Goal: Task Accomplishment & Management: Manage account settings

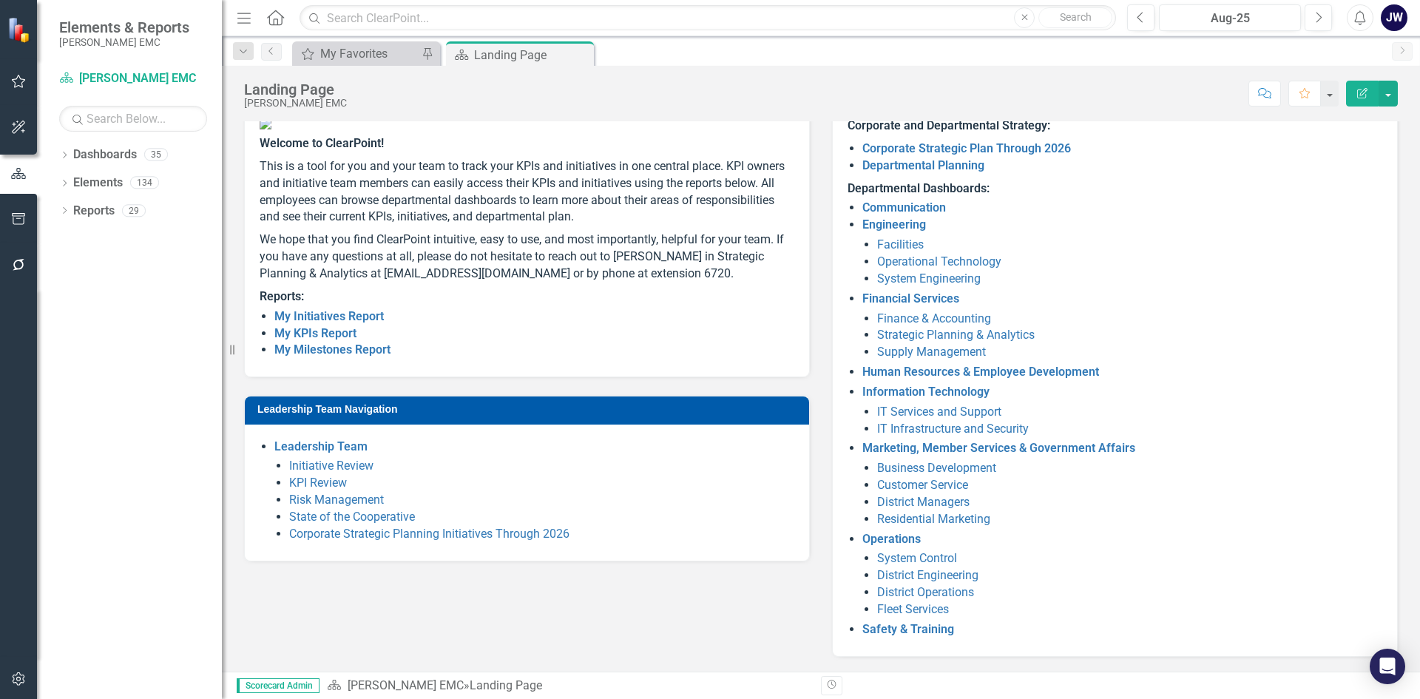
scroll to position [124, 0]
click at [19, 80] on icon "button" at bounding box center [19, 81] width 16 height 12
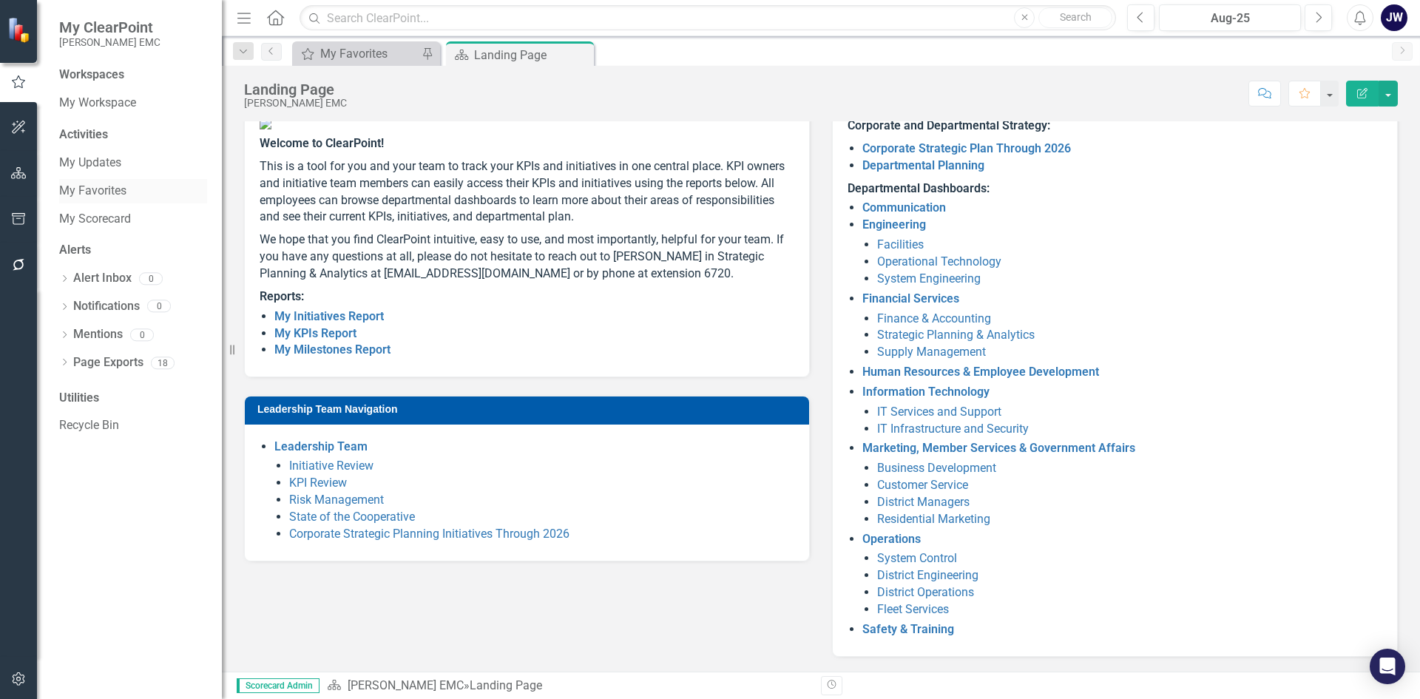
click at [115, 191] on link "My Favorites" at bounding box center [133, 191] width 148 height 17
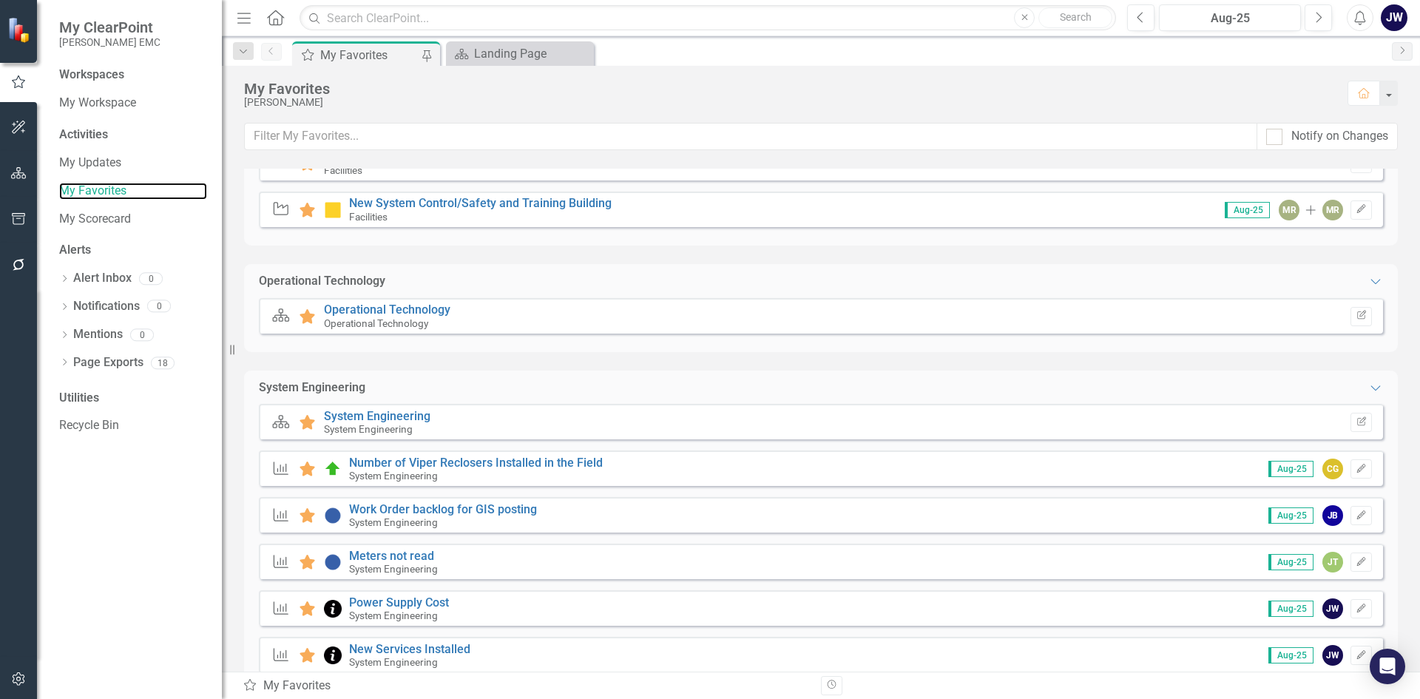
scroll to position [370, 0]
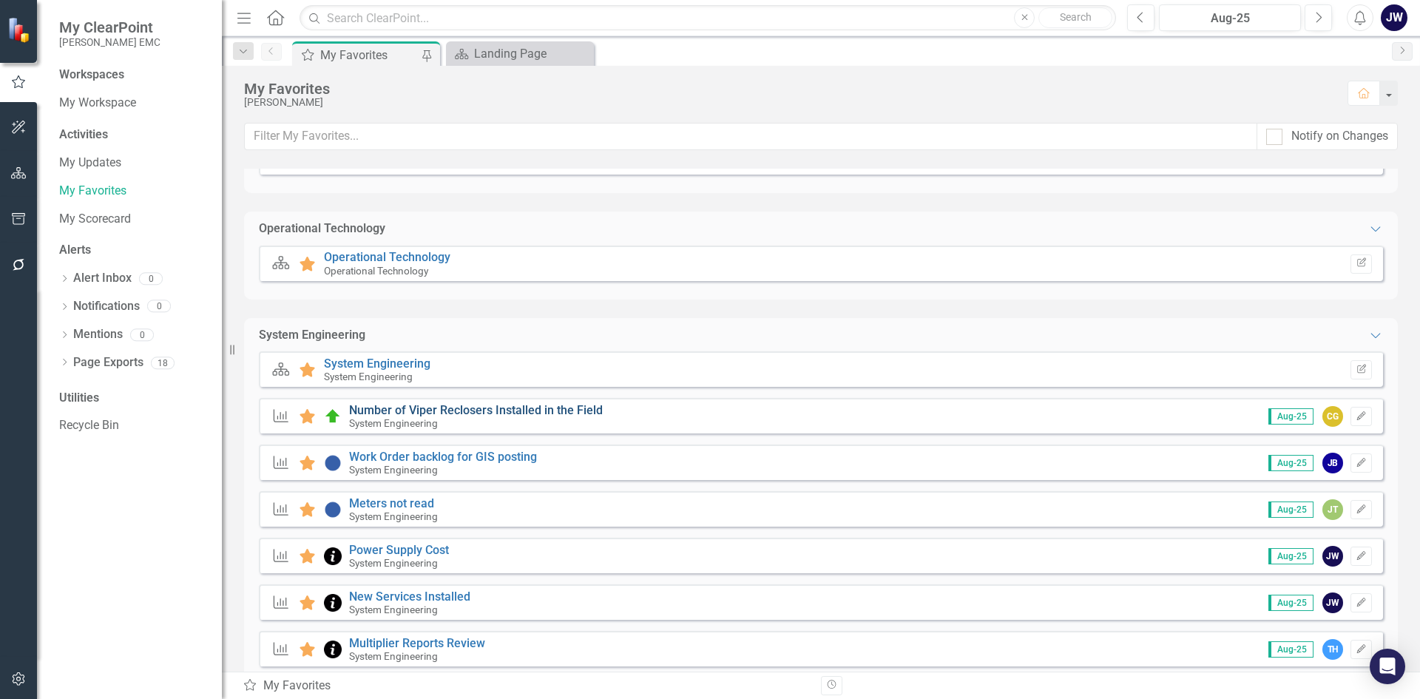
click at [510, 407] on link "Number of Viper Reclosers Installed in the Field" at bounding box center [476, 410] width 254 height 14
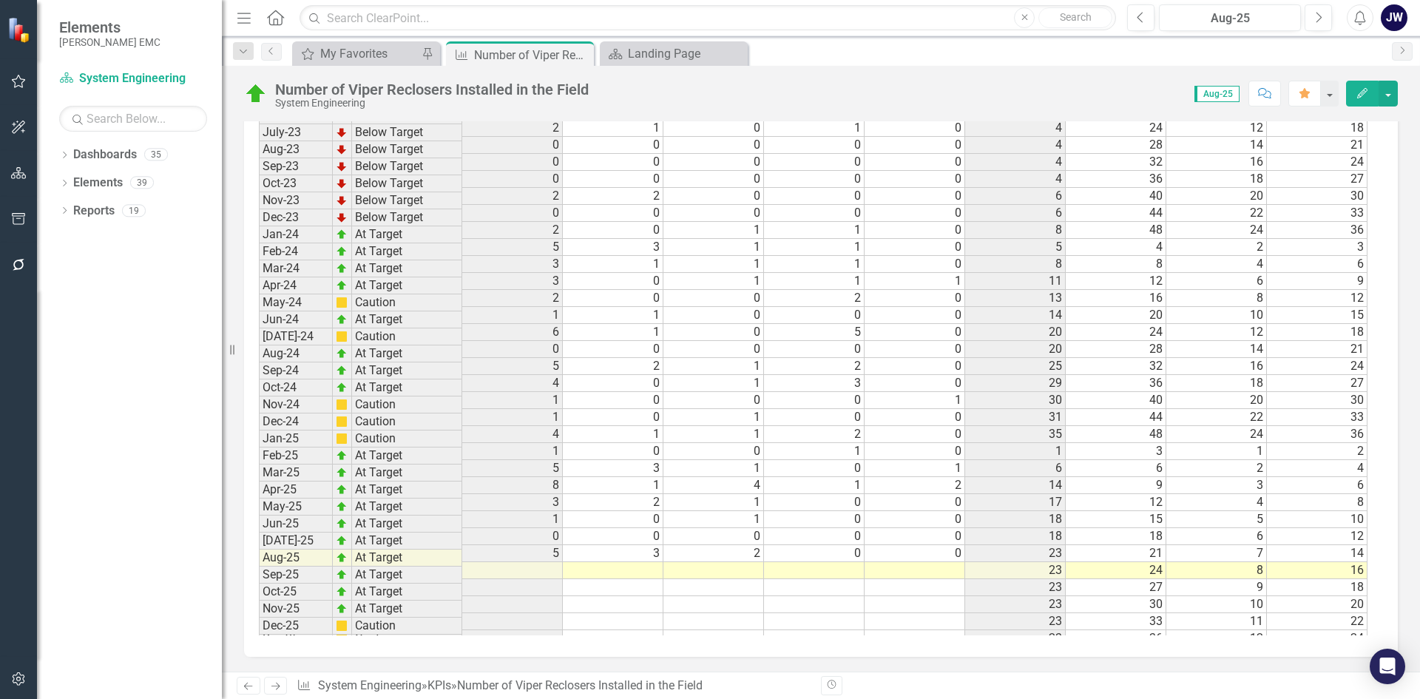
scroll to position [1585, 0]
click at [578, 562] on td at bounding box center [613, 570] width 101 height 17
click at [376, 51] on div "My Favorites" at bounding box center [369, 53] width 98 height 18
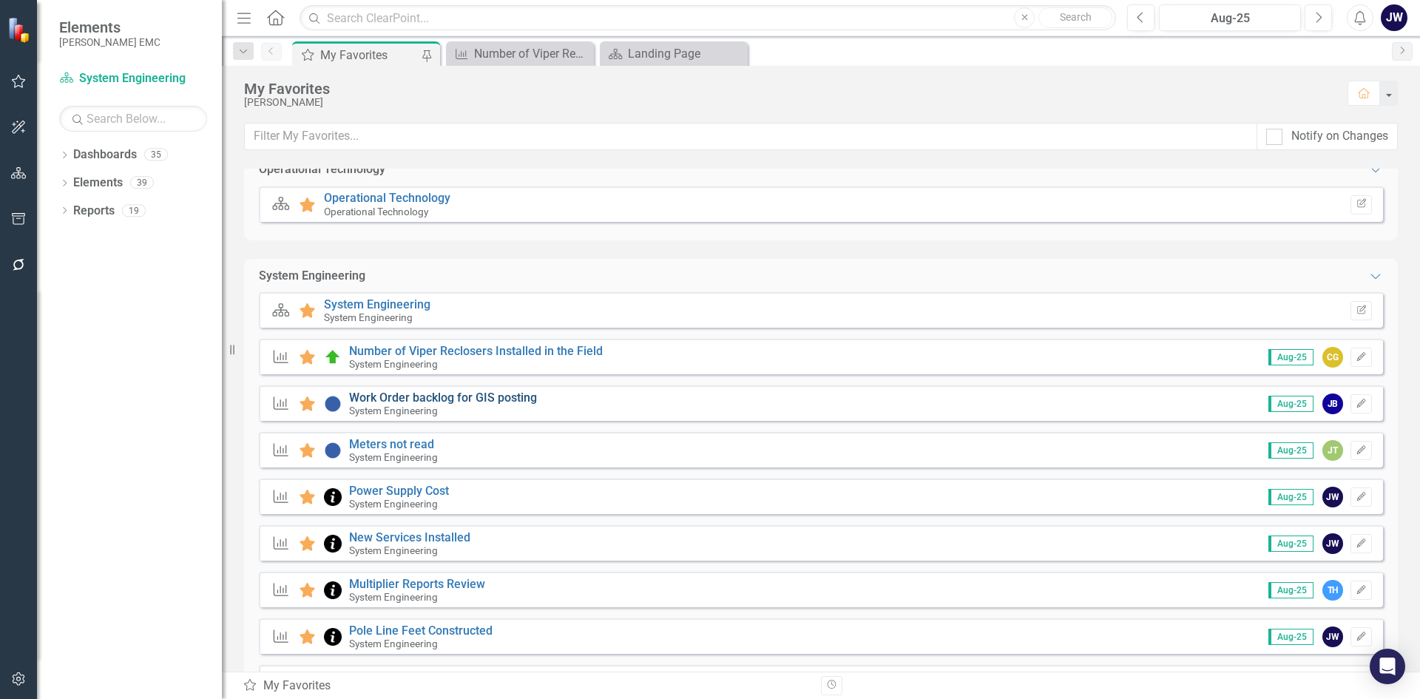
scroll to position [444, 0]
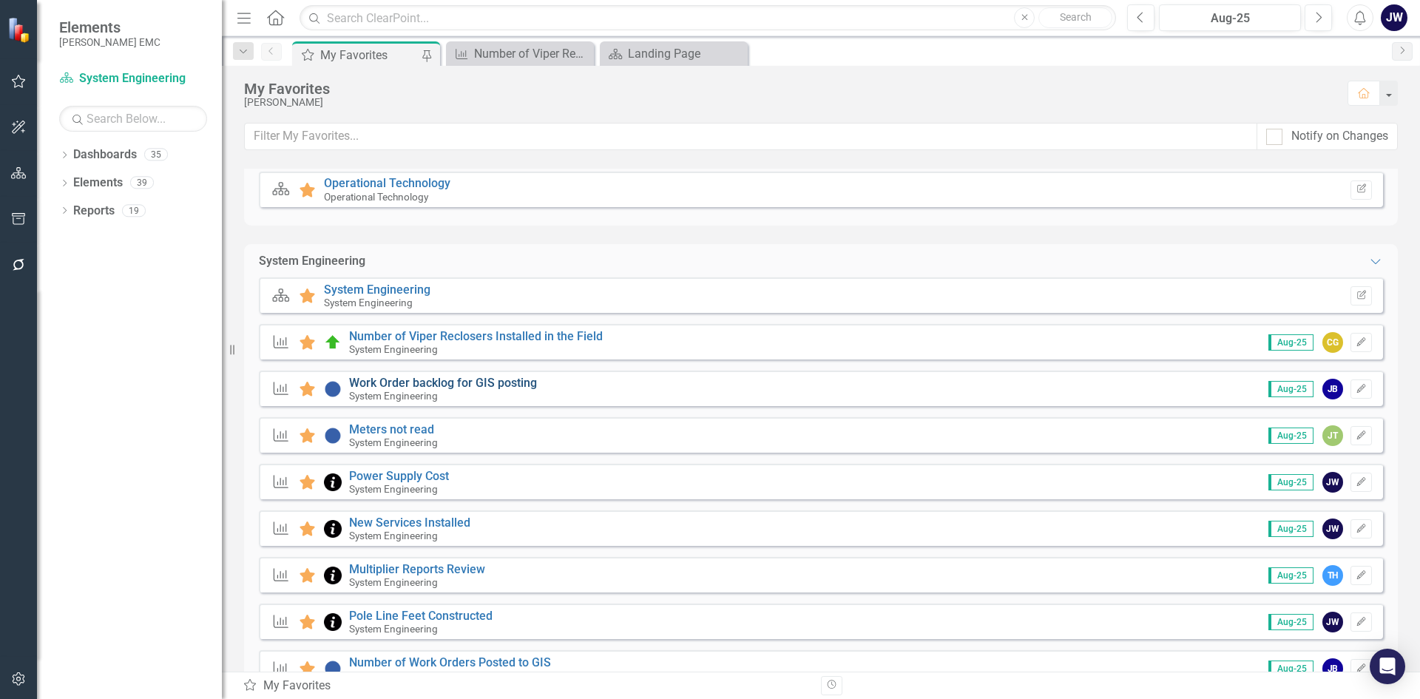
click at [457, 378] on link "Work Order backlog for GIS posting" at bounding box center [443, 383] width 188 height 14
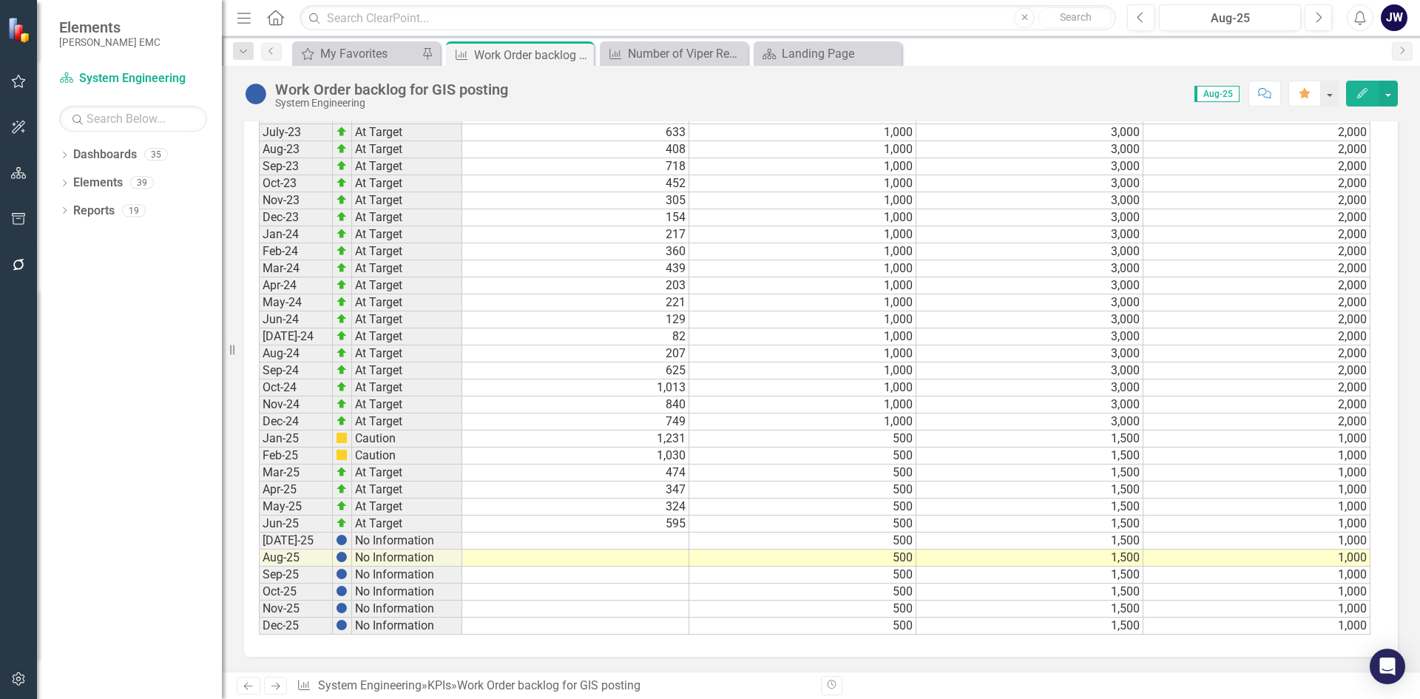
scroll to position [2452, 0]
click at [658, 540] on td at bounding box center [575, 540] width 227 height 17
click at [571, 540] on td at bounding box center [575, 540] width 227 height 17
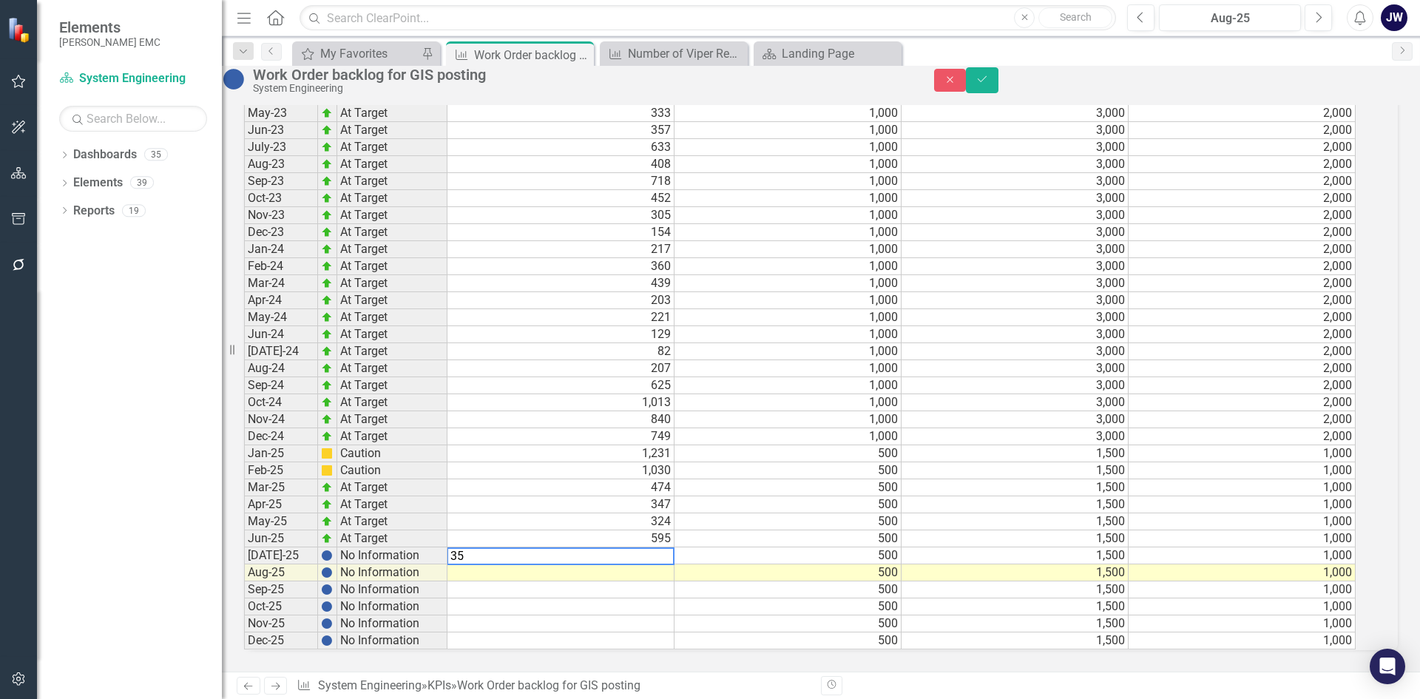
type textarea "359"
drag, startPoint x: 1379, startPoint y: 88, endPoint x: 1371, endPoint y: 89, distance: 7.4
click at [988, 84] on icon "Save" at bounding box center [981, 79] width 13 height 10
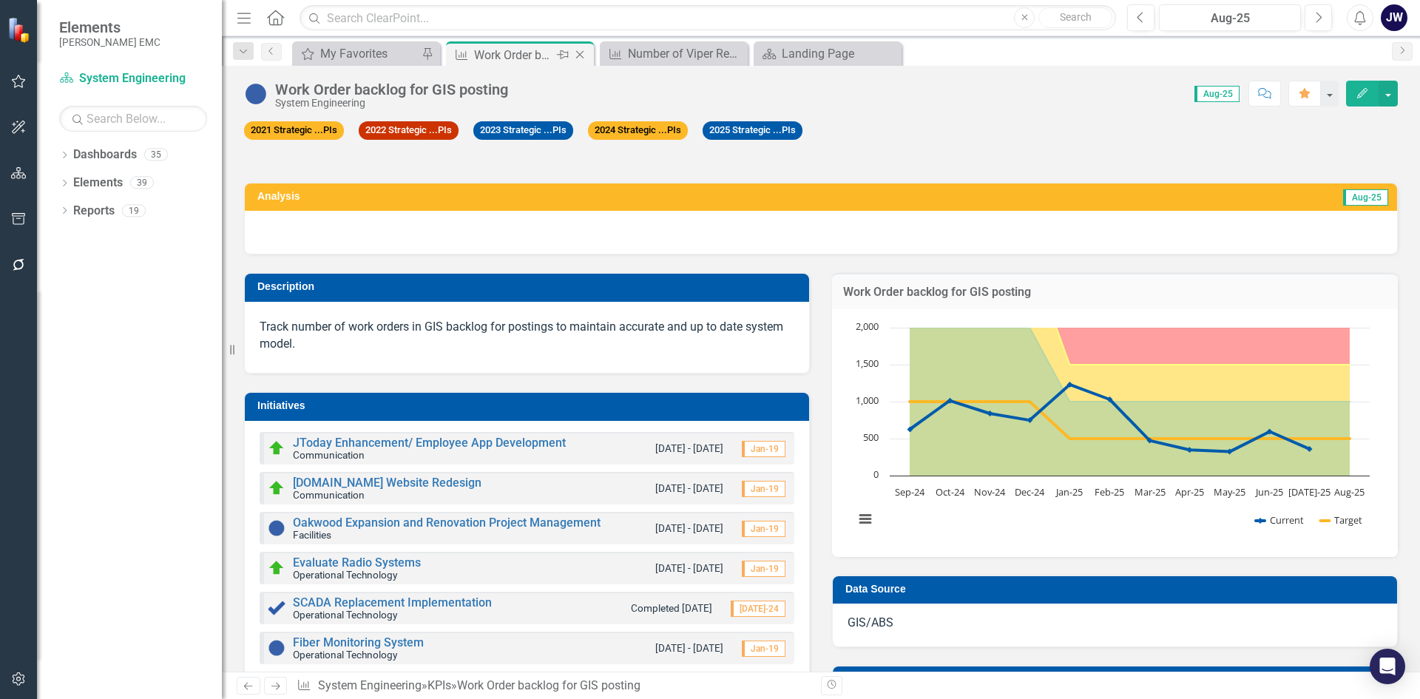
click at [580, 55] on icon "Close" at bounding box center [579, 55] width 15 height 12
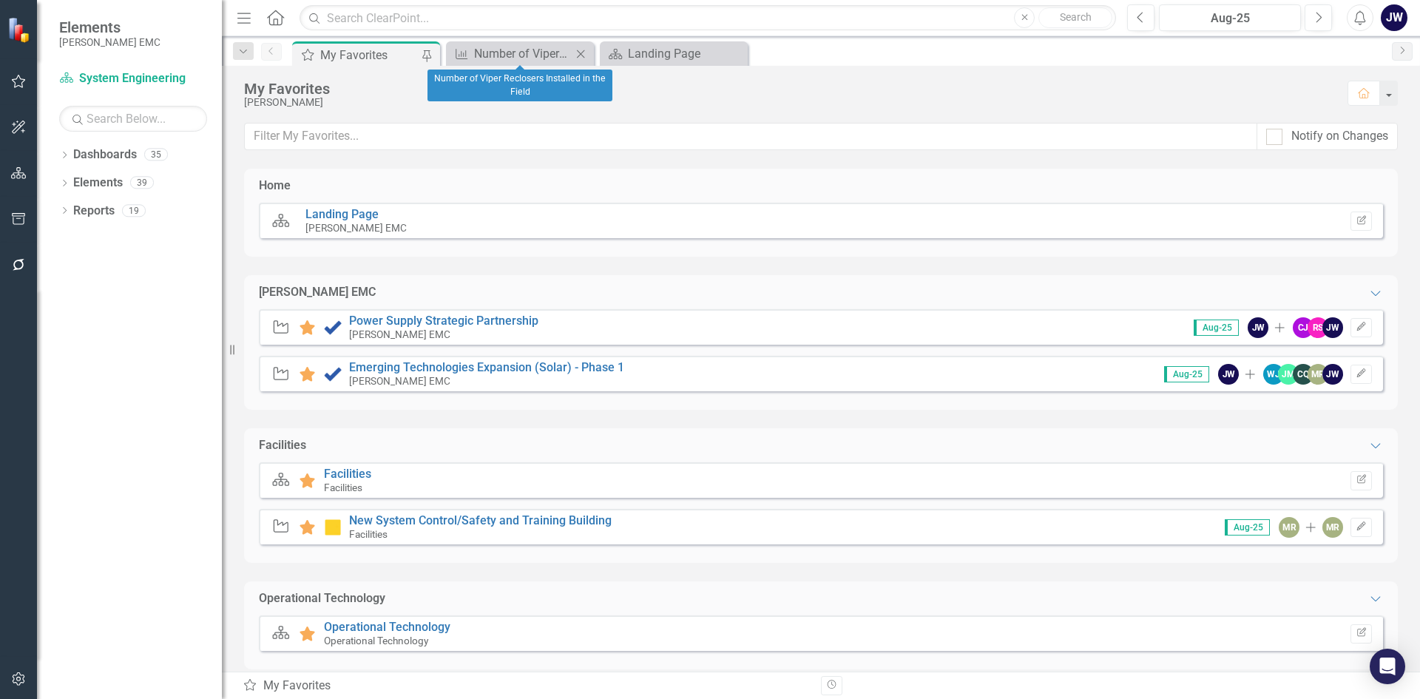
click at [580, 55] on icon "Close" at bounding box center [580, 54] width 15 height 12
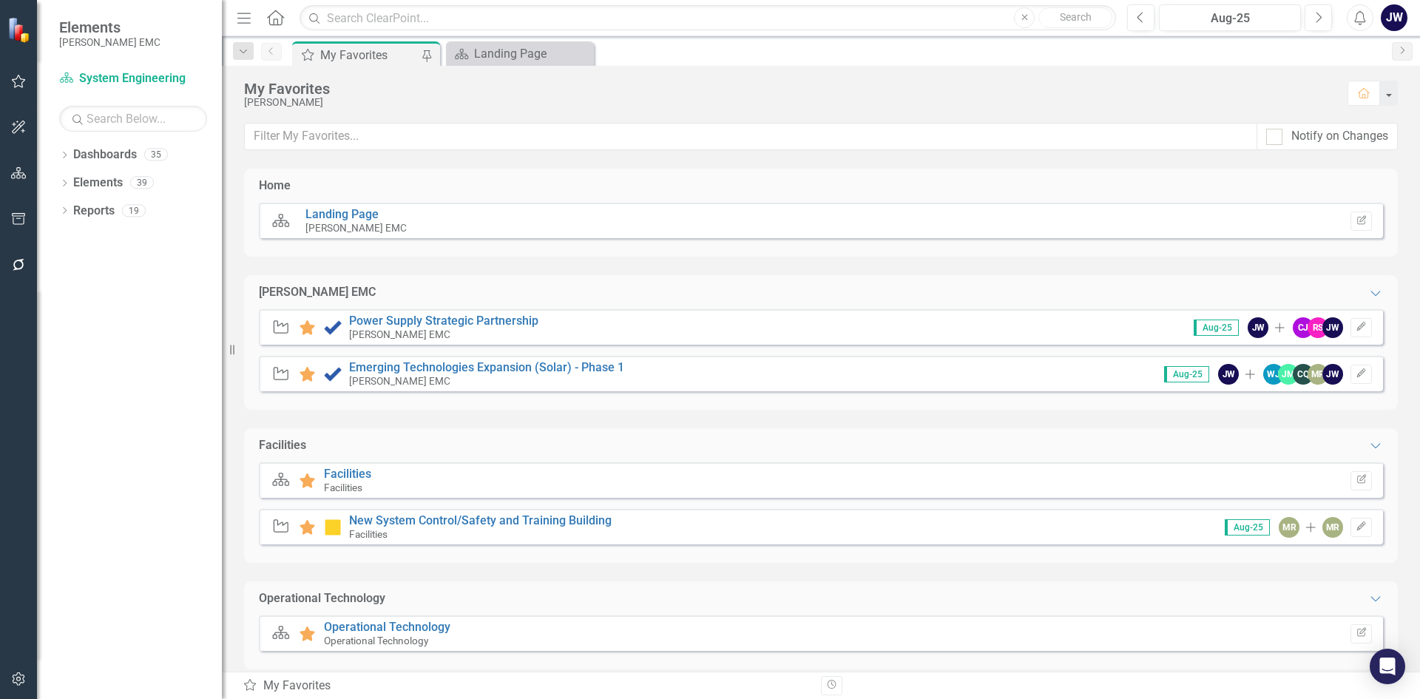
click at [376, 53] on div "My Favorites" at bounding box center [369, 55] width 98 height 18
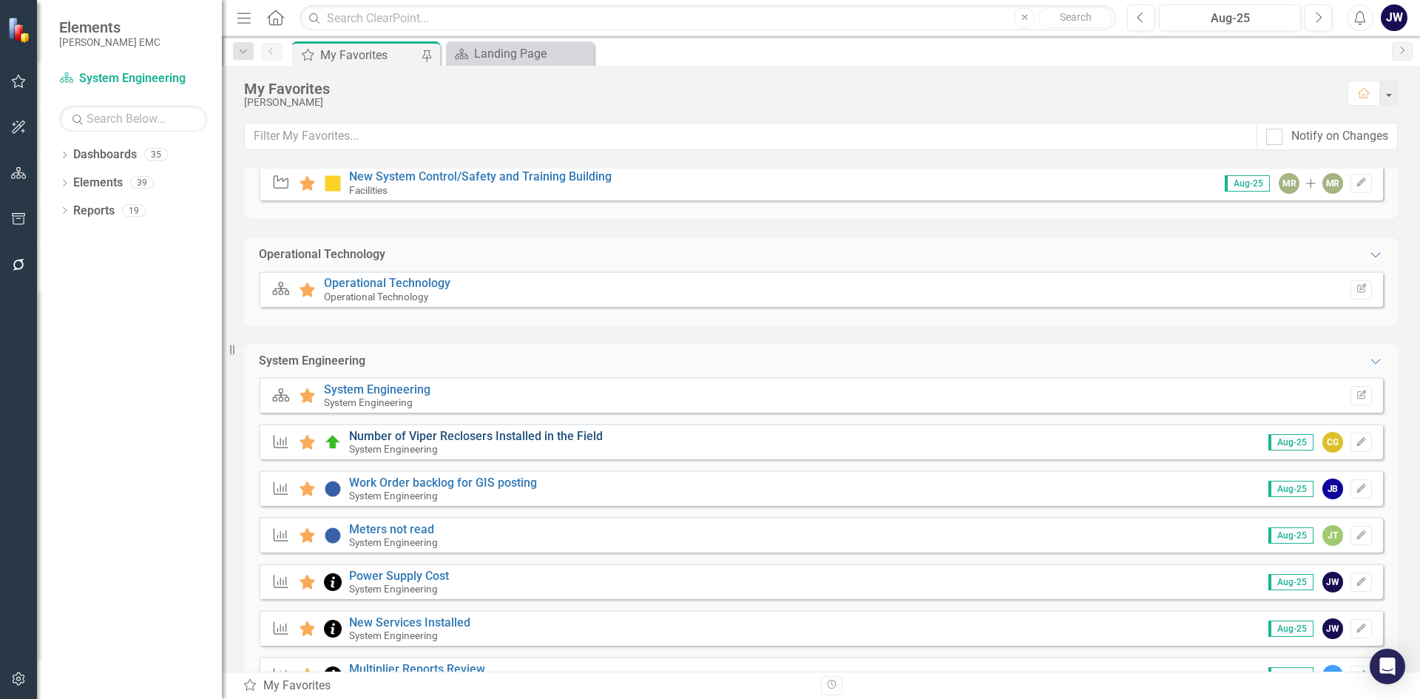
scroll to position [370, 0]
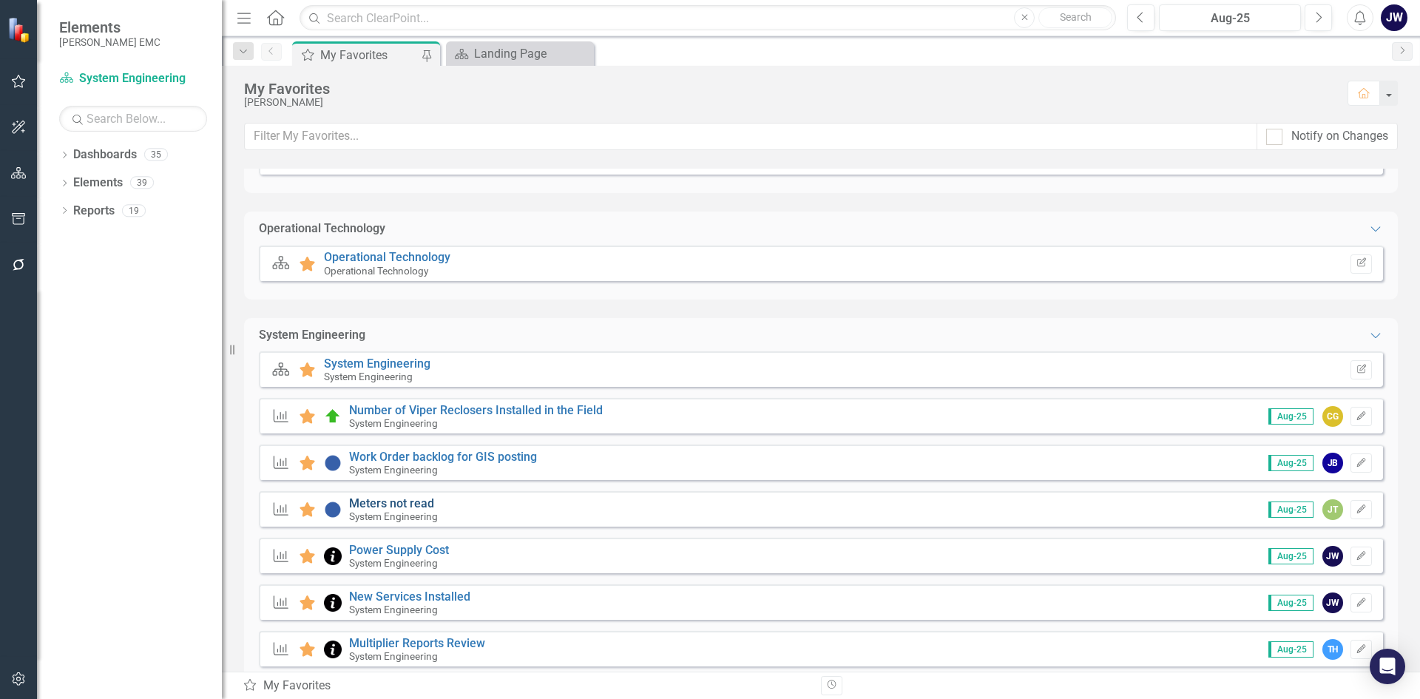
click at [418, 506] on link "Meters not read" at bounding box center [391, 503] width 85 height 14
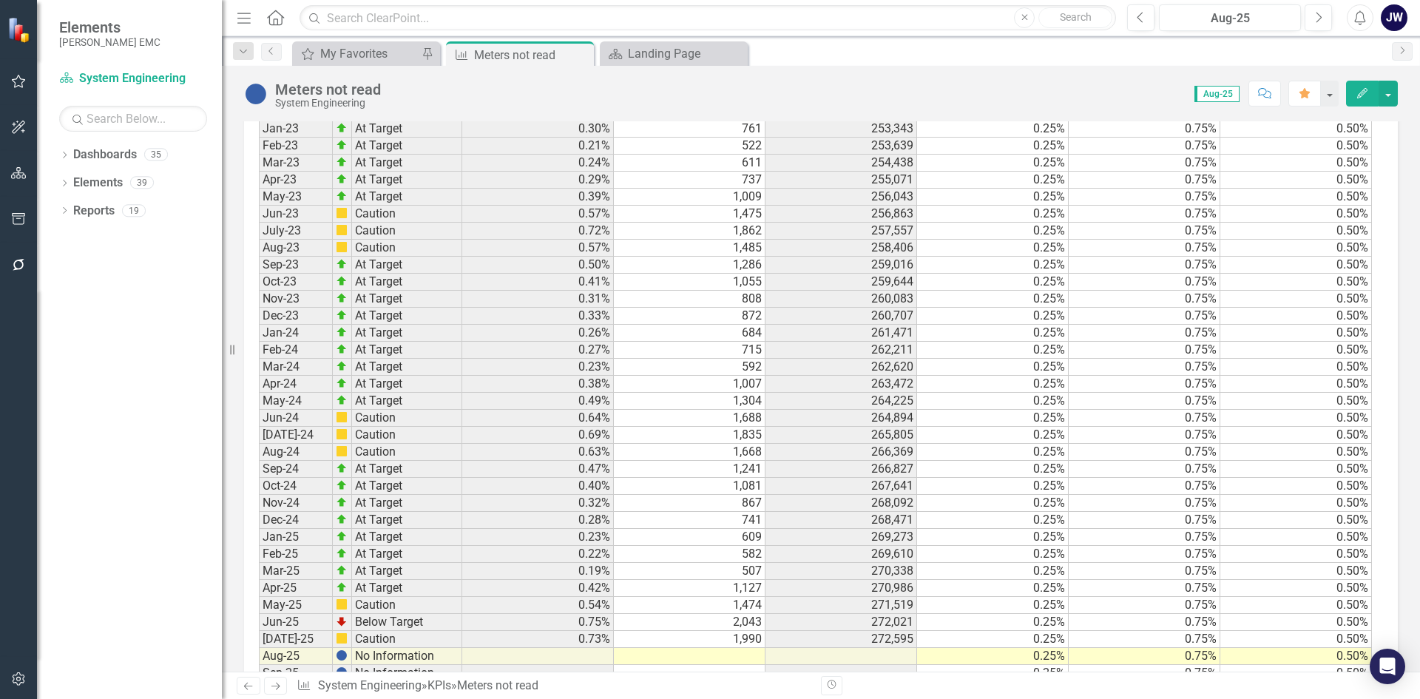
scroll to position [1362, 0]
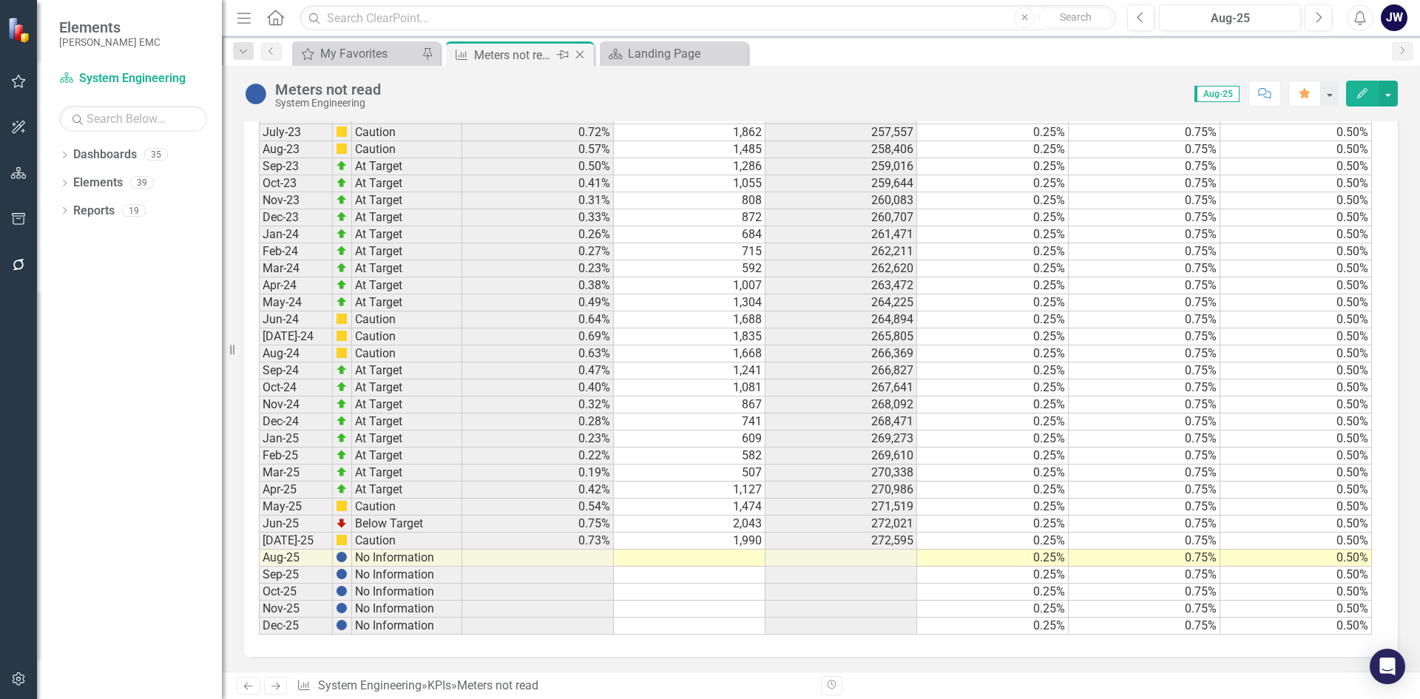
click at [576, 55] on icon "Close" at bounding box center [579, 55] width 15 height 12
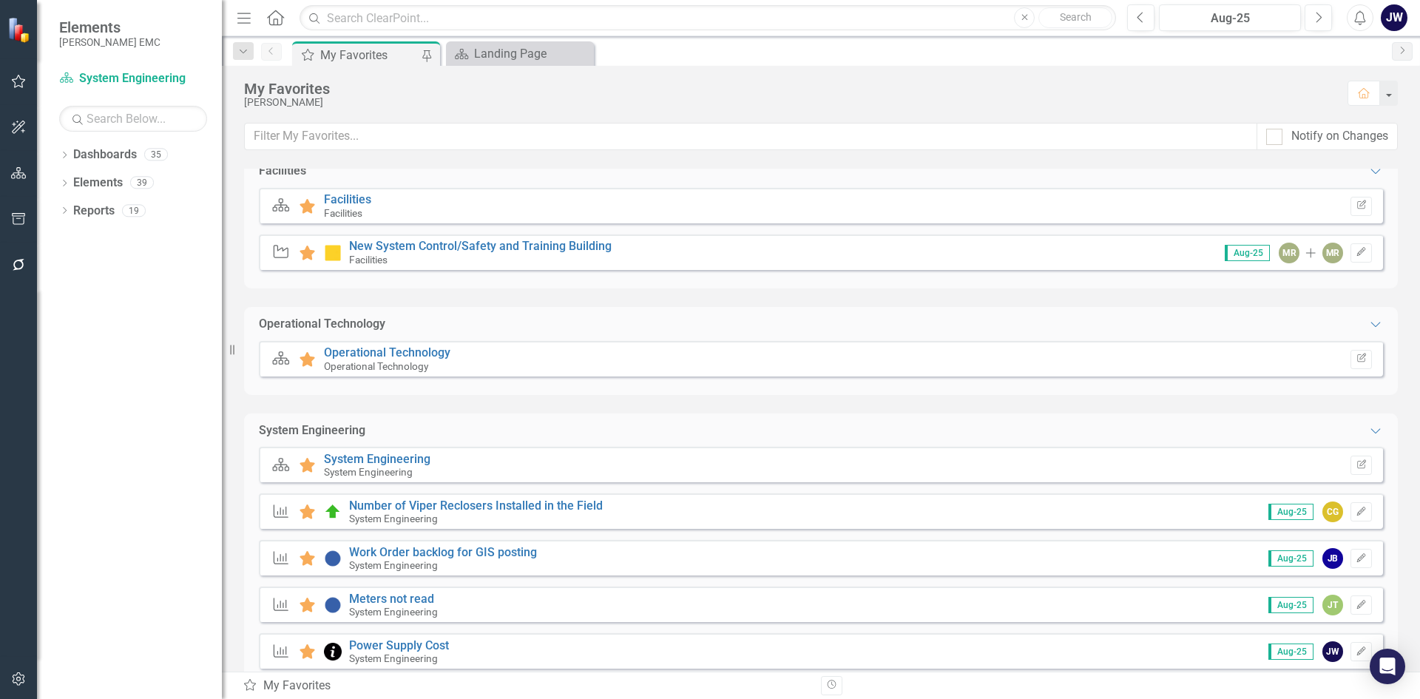
scroll to position [370, 0]
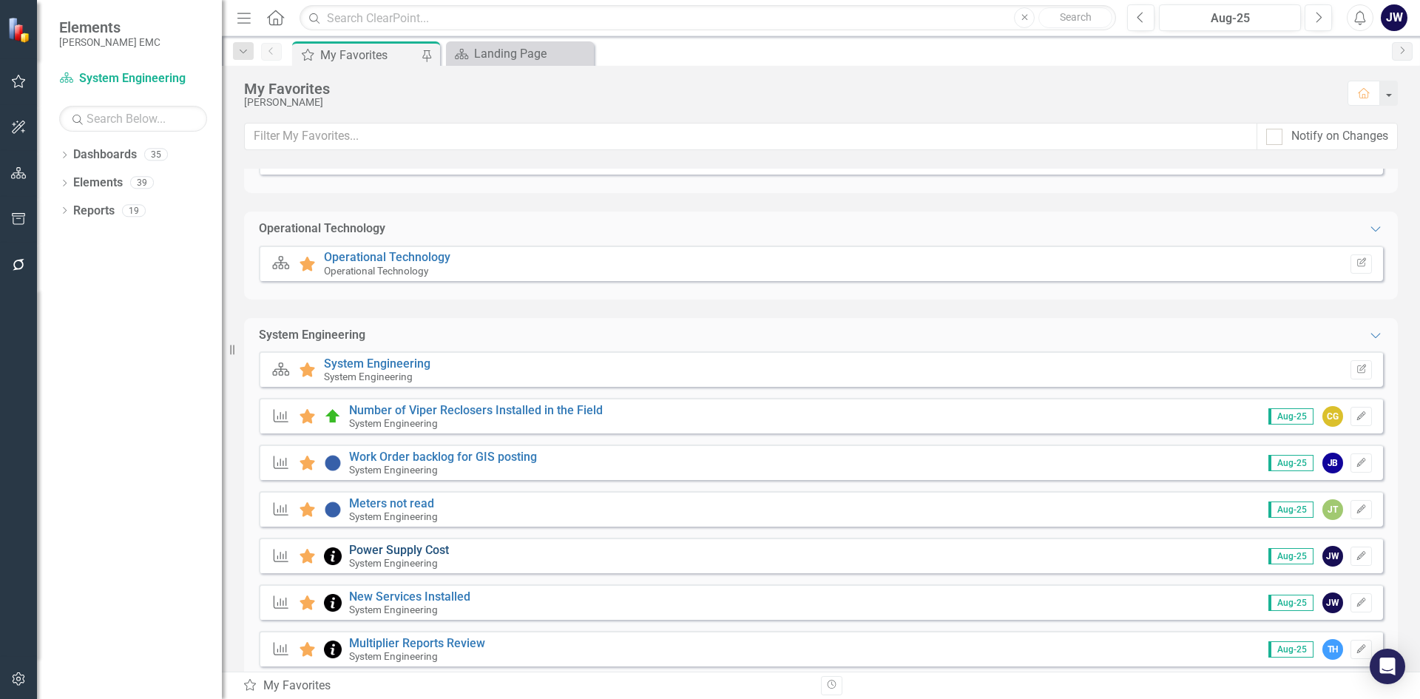
click at [428, 551] on link "Power Supply Cost" at bounding box center [399, 550] width 100 height 14
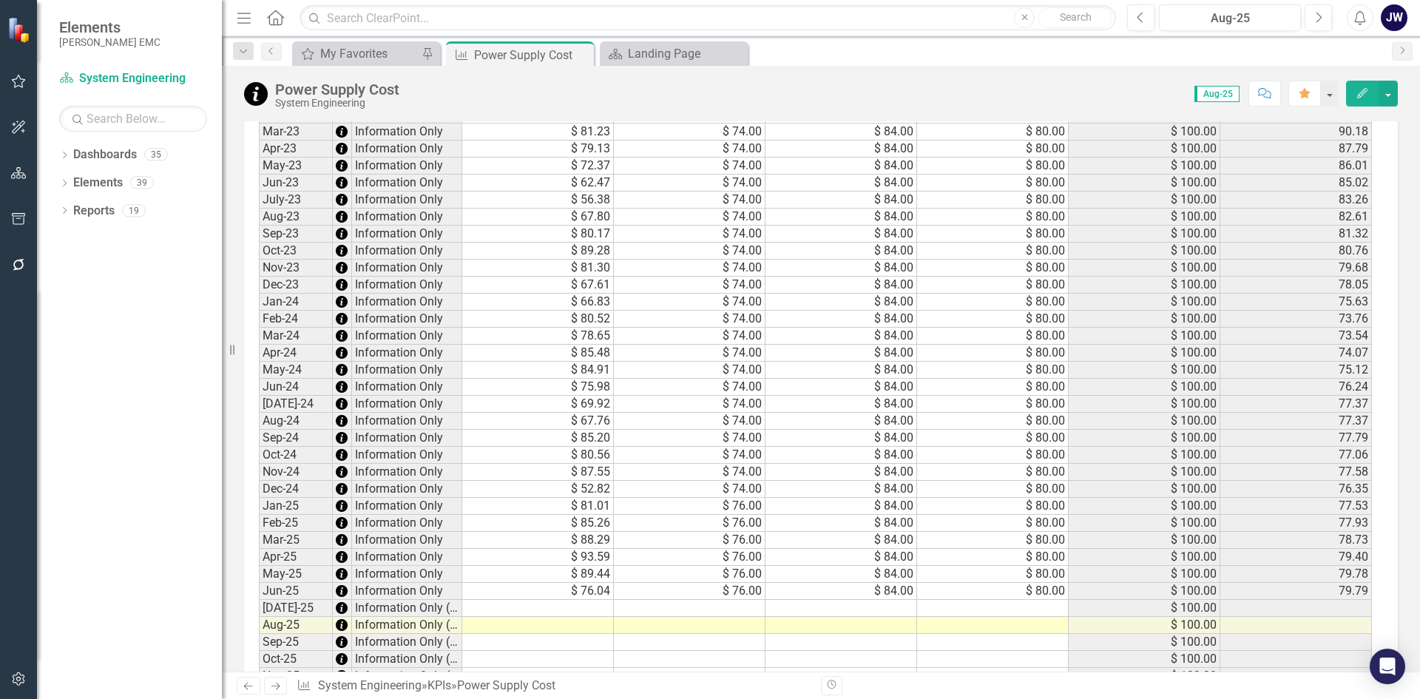
scroll to position [1248, 0]
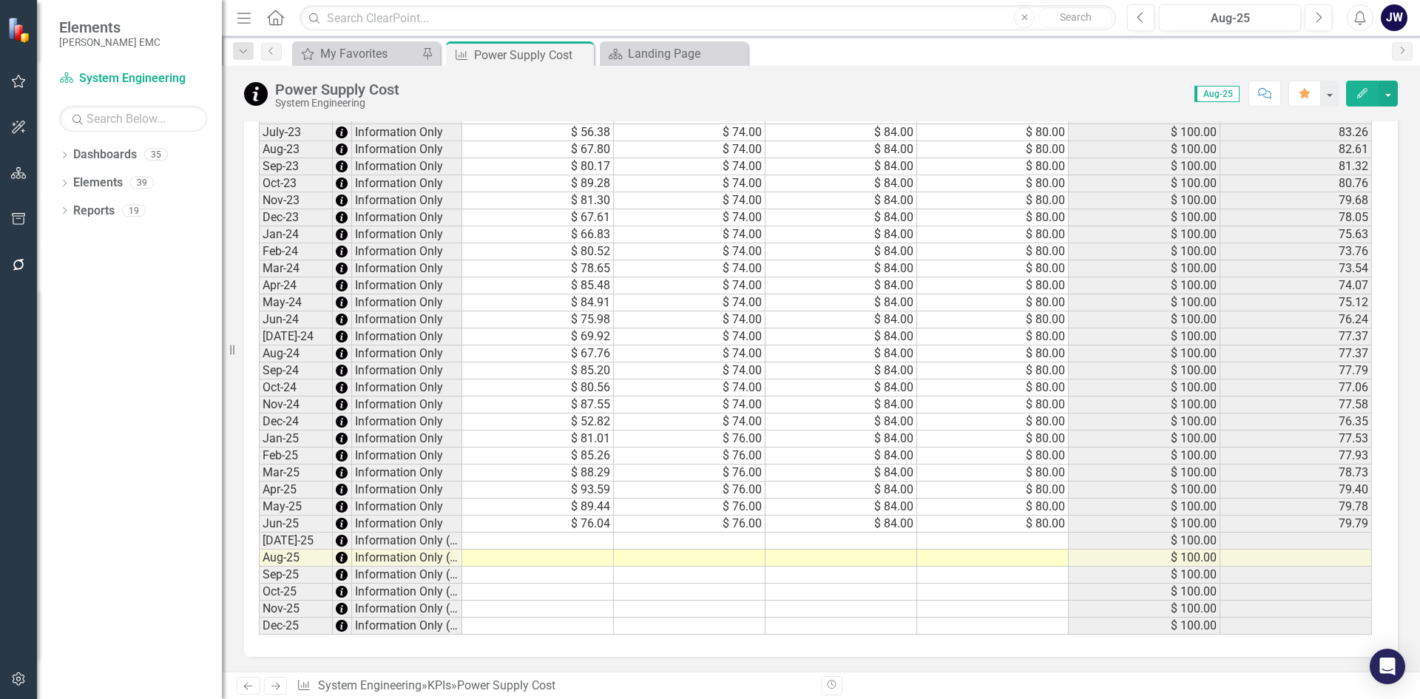
click at [592, 543] on td at bounding box center [538, 540] width 152 height 17
click at [572, 540] on td at bounding box center [538, 540] width 152 height 17
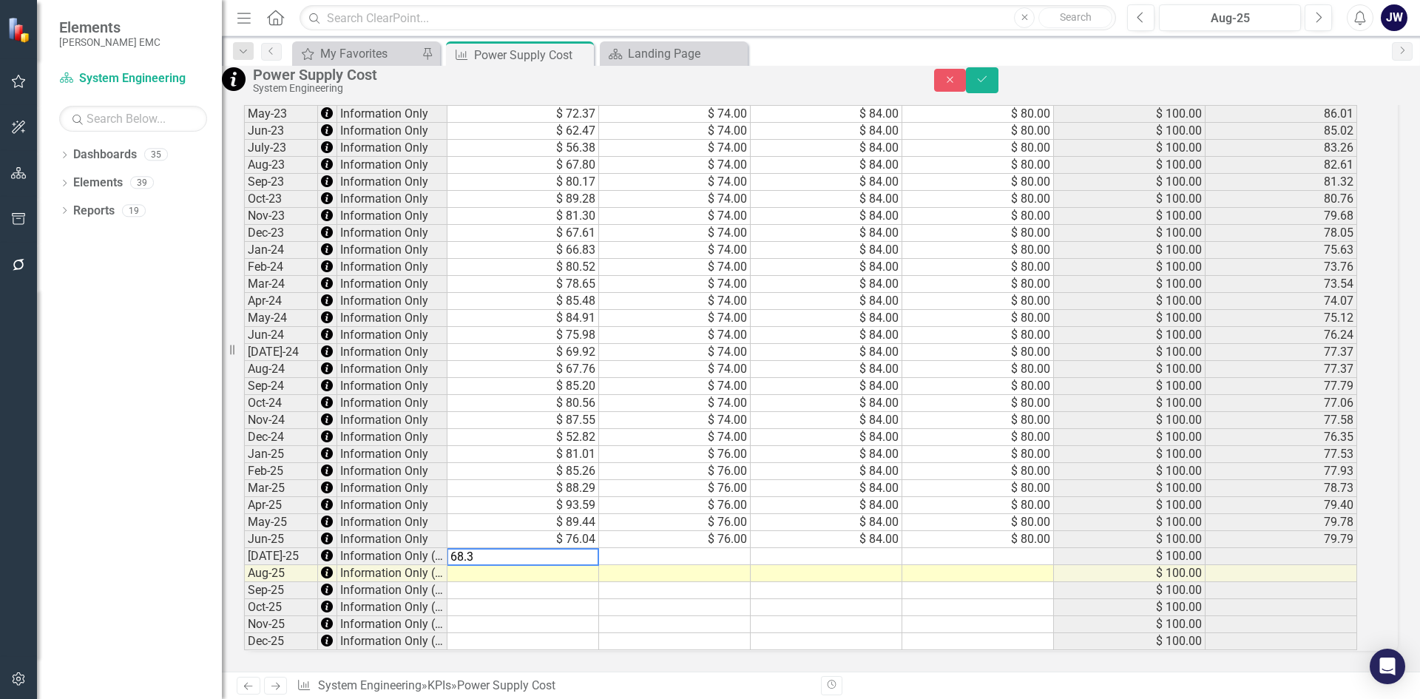
type textarea "68.34"
click at [734, 548] on td at bounding box center [675, 556] width 152 height 17
type textarea "76"
type textarea "84"
type textarea "80"
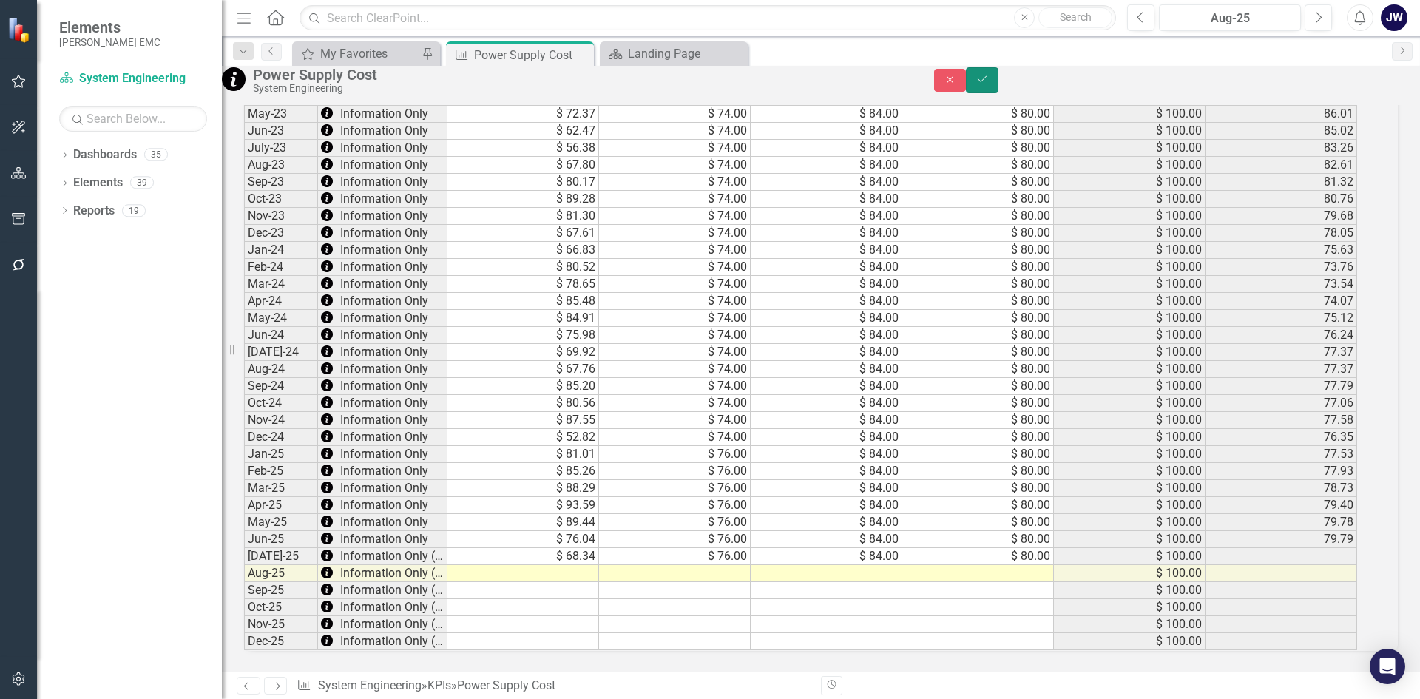
click at [998, 93] on button "Save" at bounding box center [982, 80] width 33 height 26
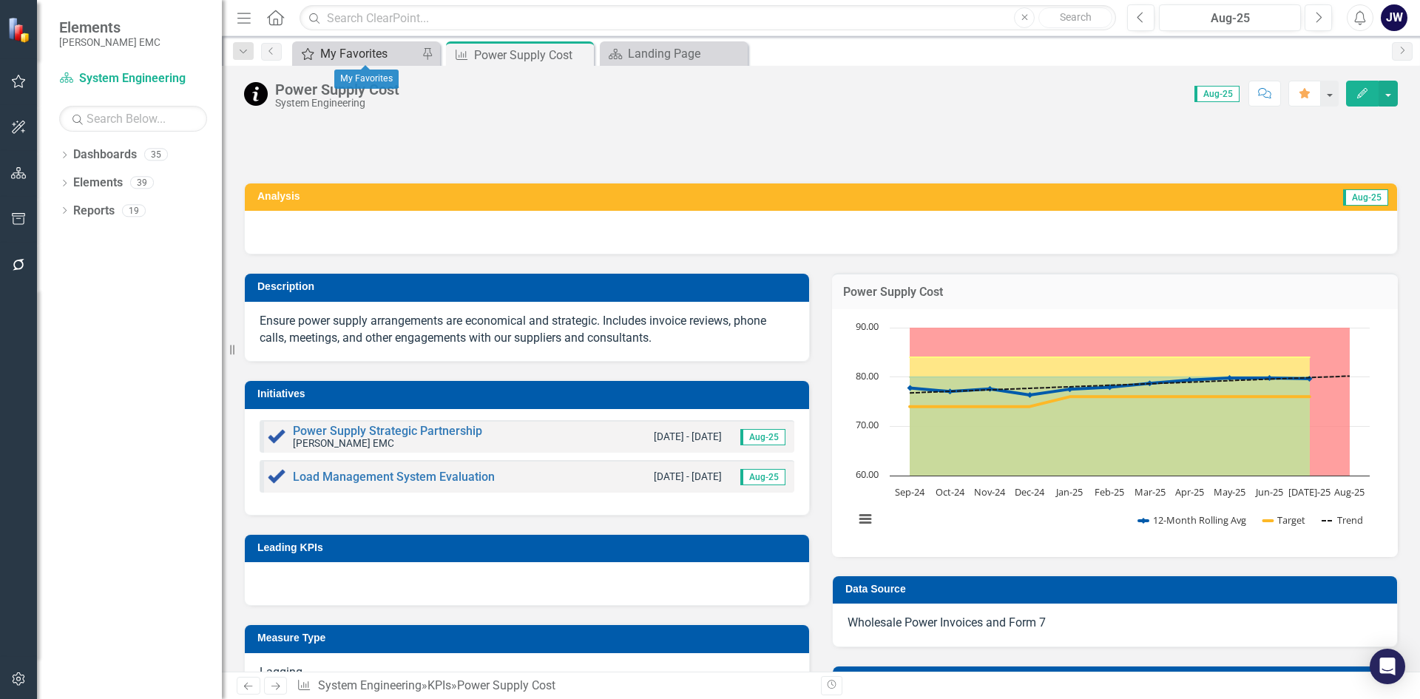
click at [365, 51] on div "My Favorites" at bounding box center [369, 53] width 98 height 18
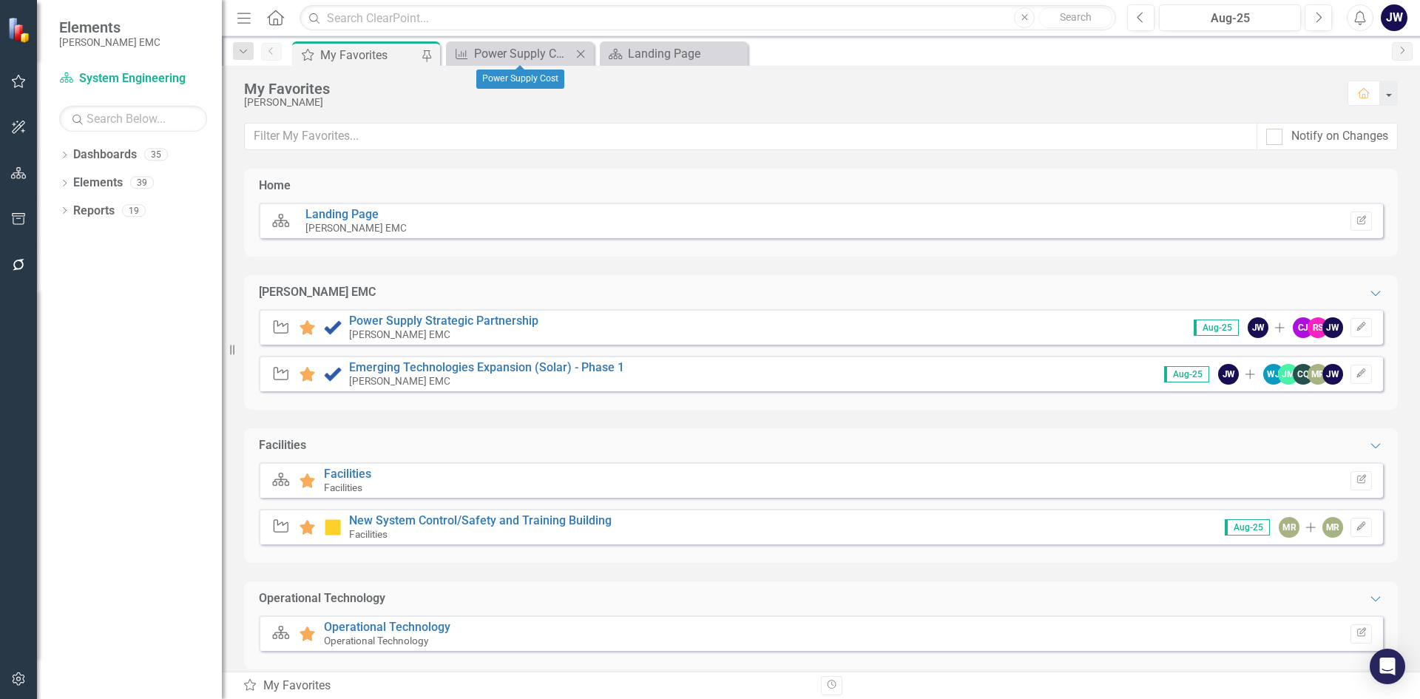
click at [580, 55] on icon "Close" at bounding box center [580, 54] width 15 height 12
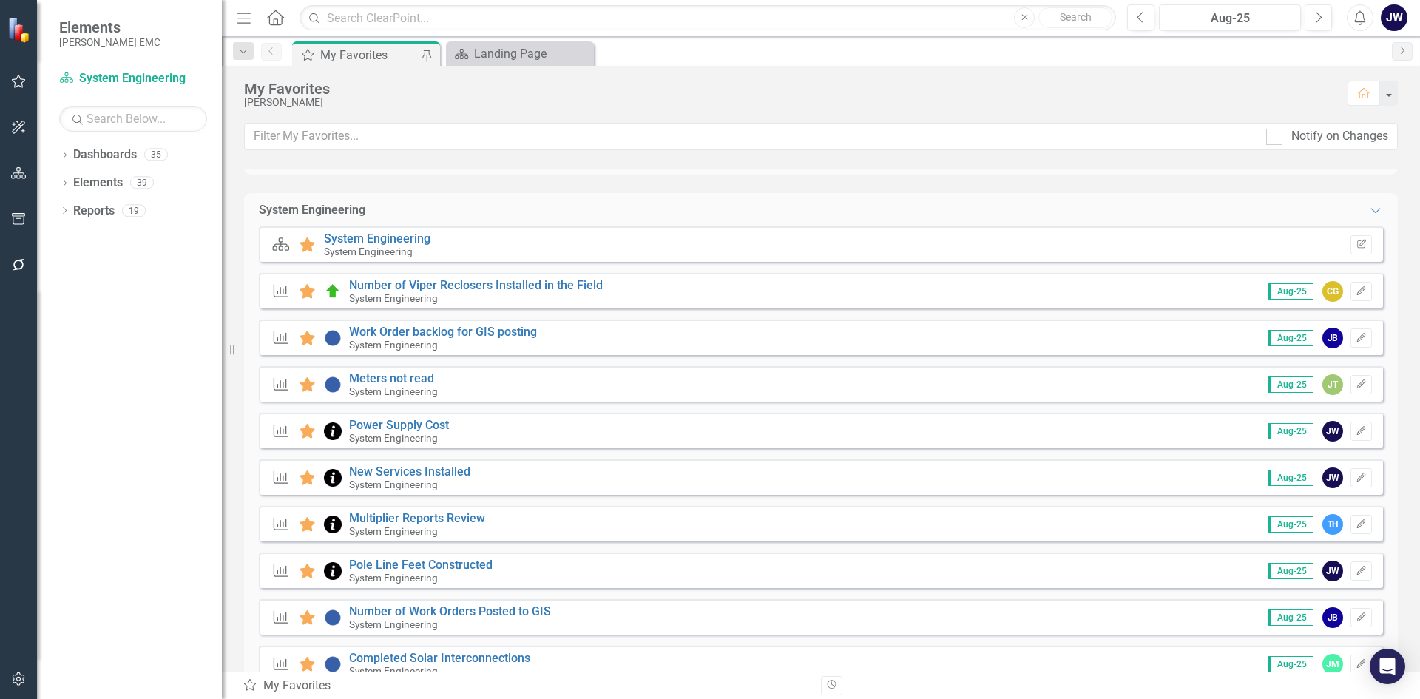
scroll to position [518, 0]
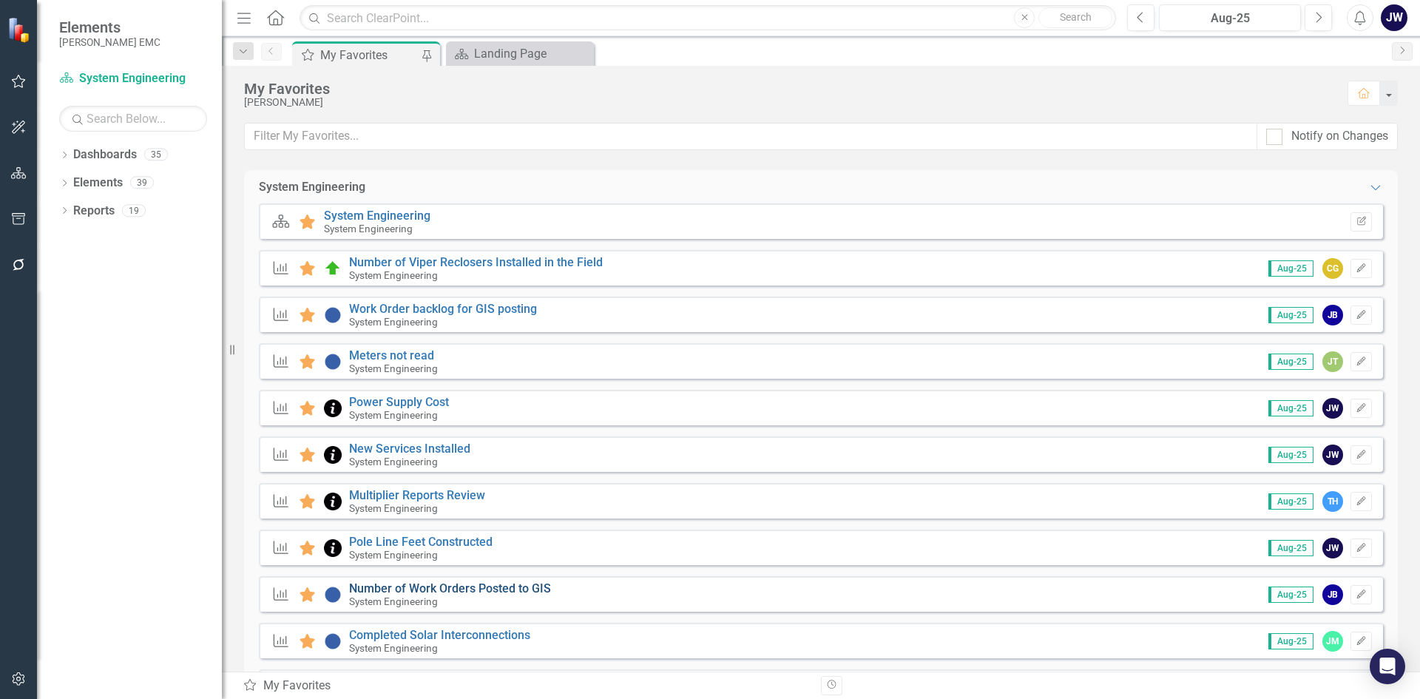
click at [465, 590] on link "Number of Work Orders Posted to GIS" at bounding box center [450, 588] width 202 height 14
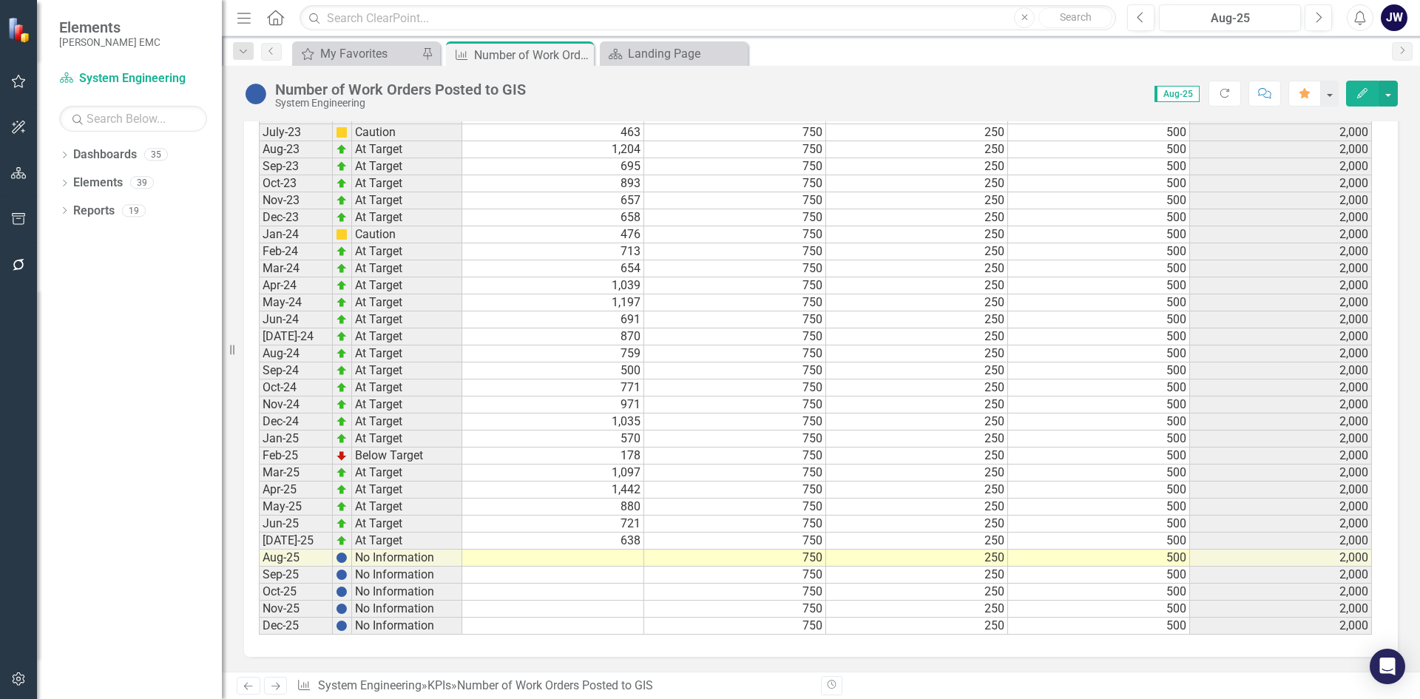
scroll to position [1208, 0]
click at [554, 554] on td at bounding box center [553, 557] width 182 height 17
click at [577, 560] on td at bounding box center [553, 557] width 182 height 17
click at [583, 537] on td "638" at bounding box center [553, 540] width 182 height 17
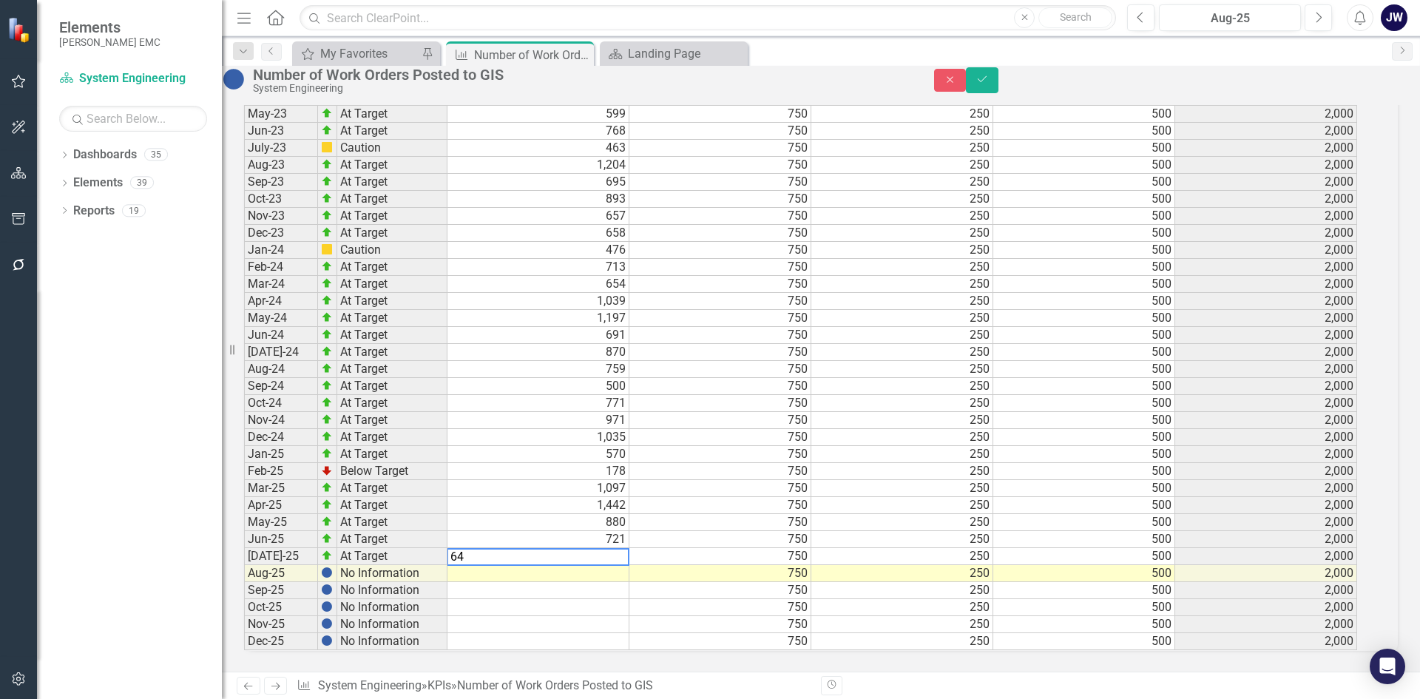
type textarea "646"
type textarea "606"
click at [988, 84] on icon "Save" at bounding box center [981, 79] width 13 height 10
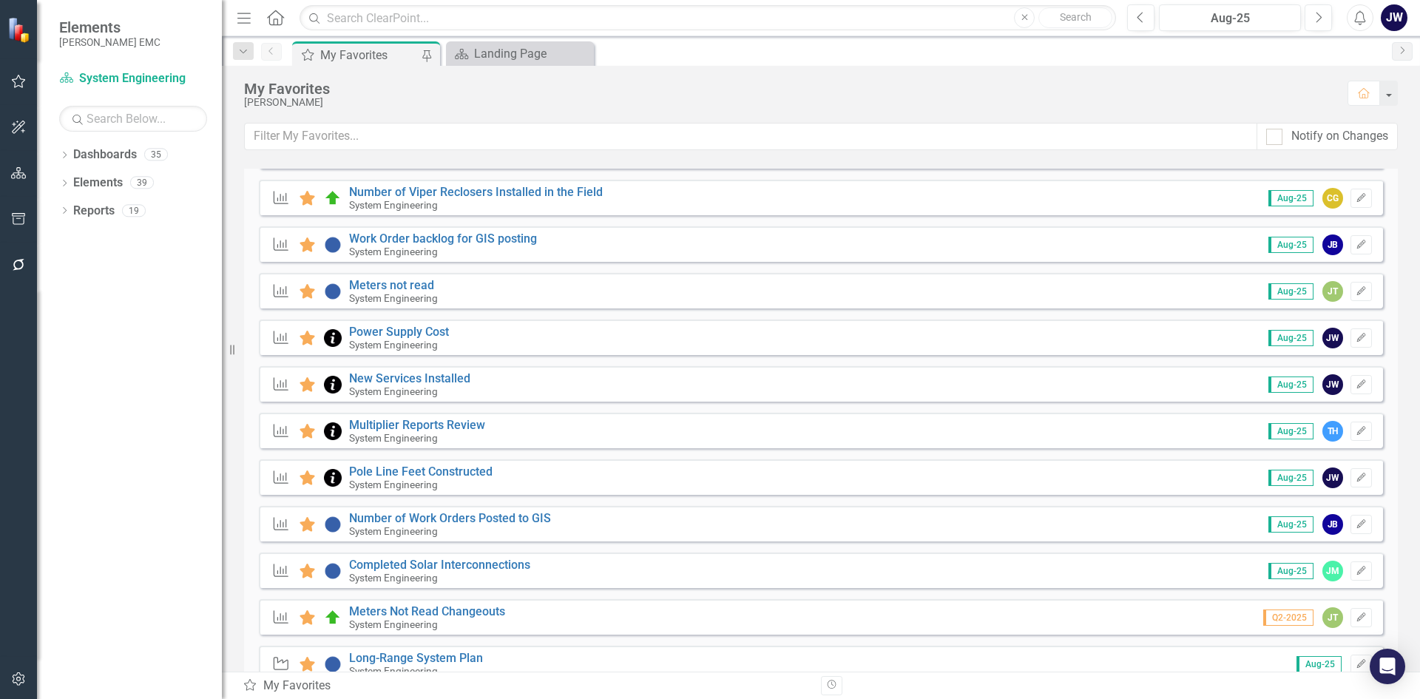
scroll to position [665, 0]
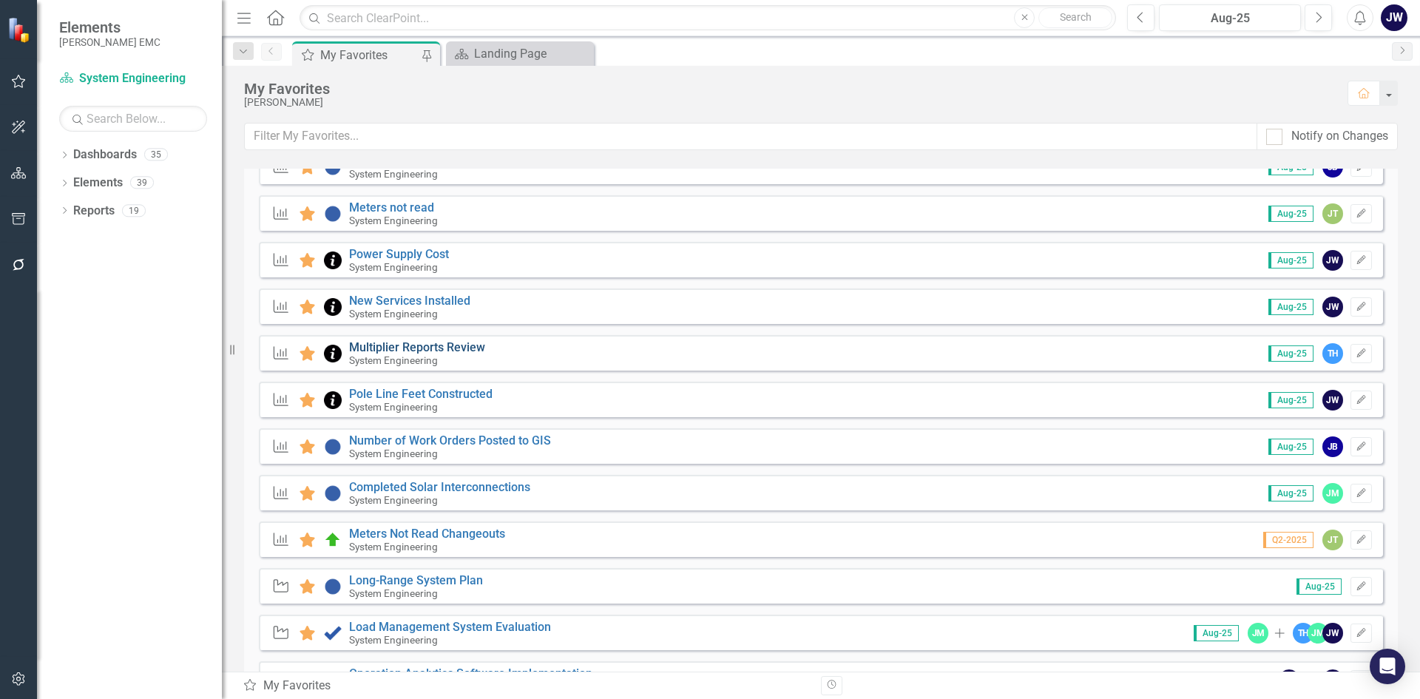
click at [434, 346] on link "Multiplier Reports Review" at bounding box center [417, 347] width 136 height 14
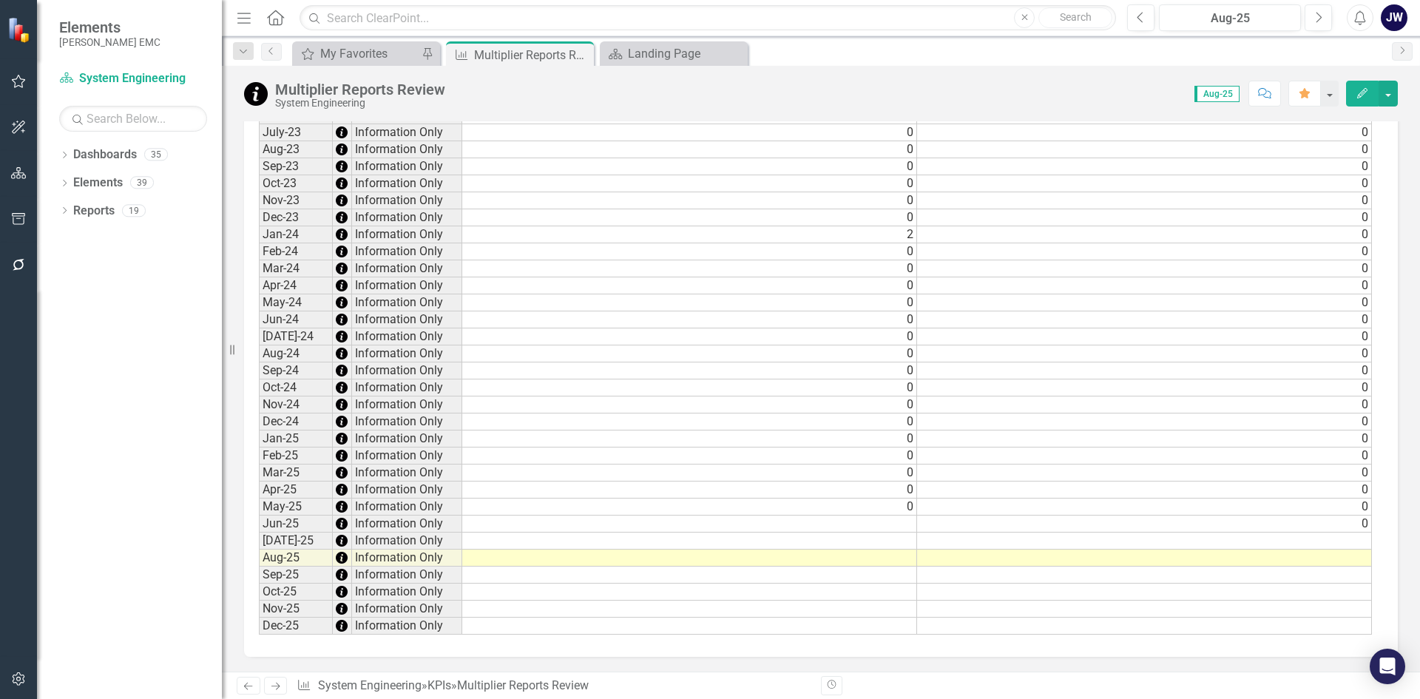
scroll to position [1215, 0]
click at [581, 54] on icon "Close" at bounding box center [579, 55] width 15 height 12
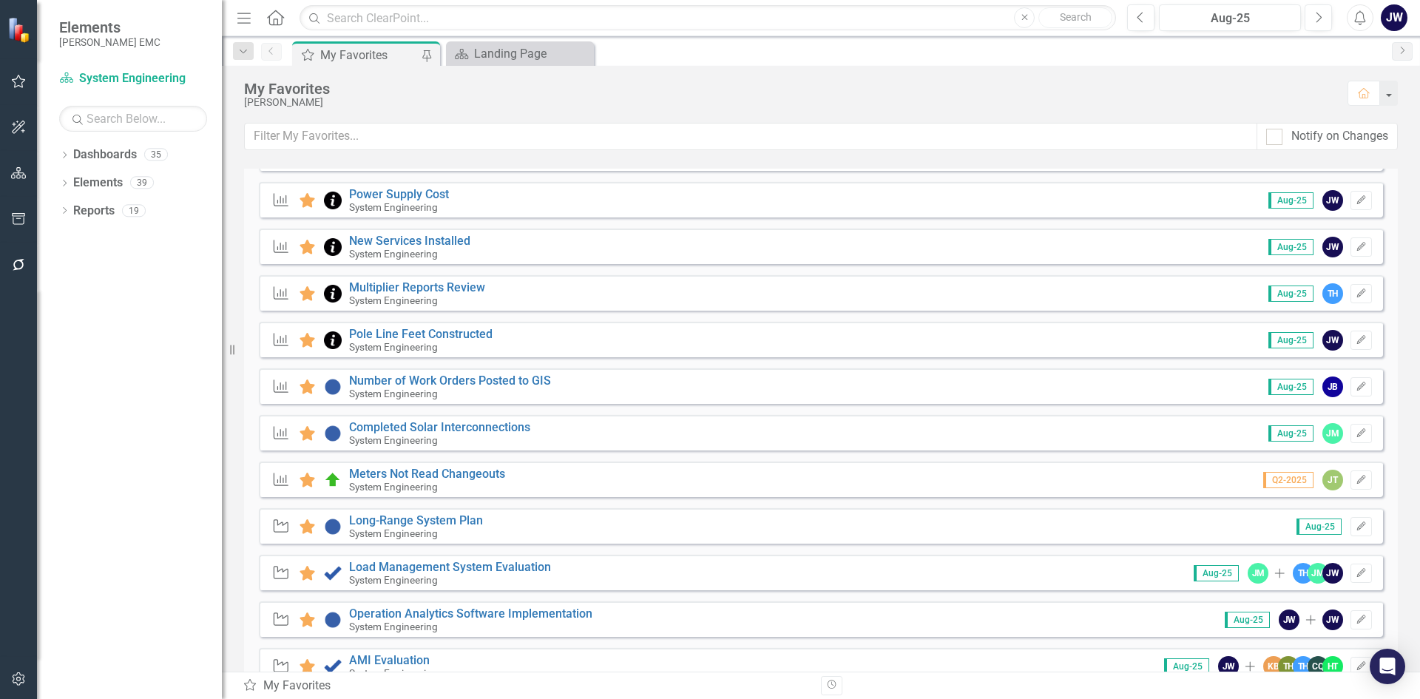
scroll to position [813, 0]
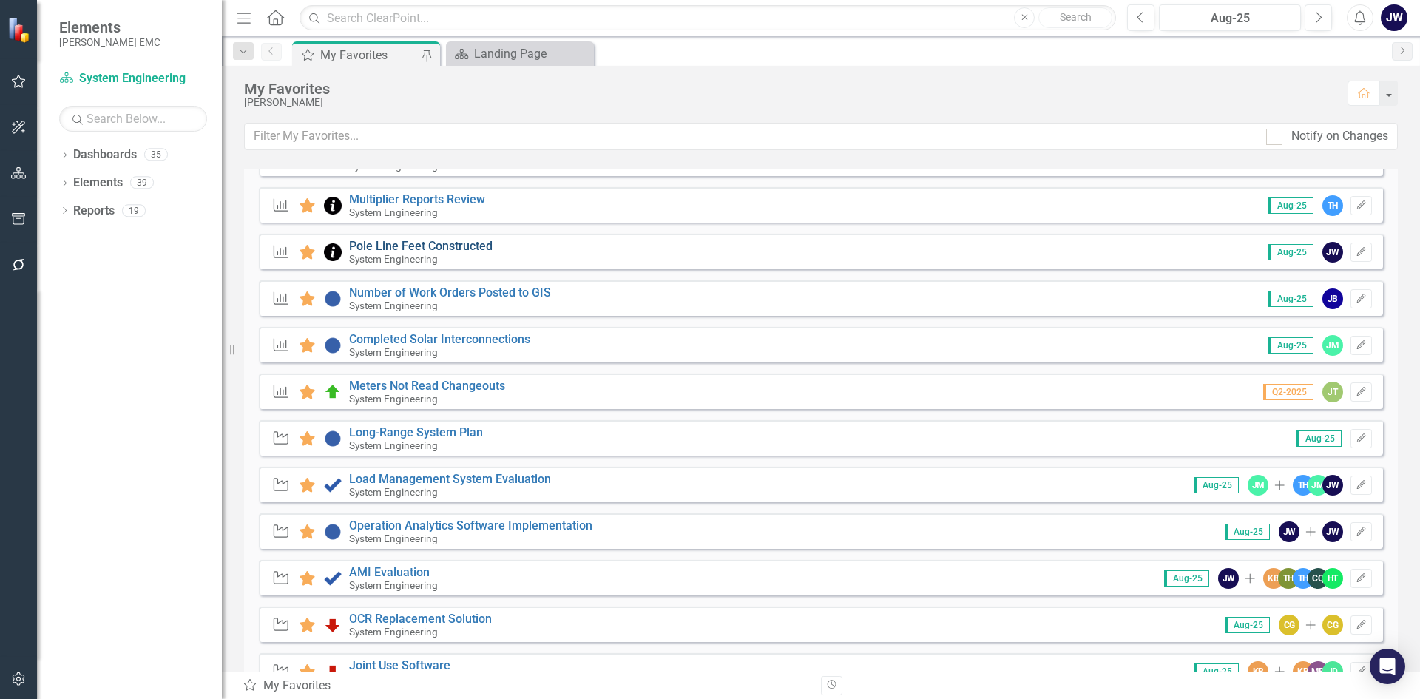
click at [445, 245] on link "Pole Line Feet Constructed" at bounding box center [420, 246] width 143 height 14
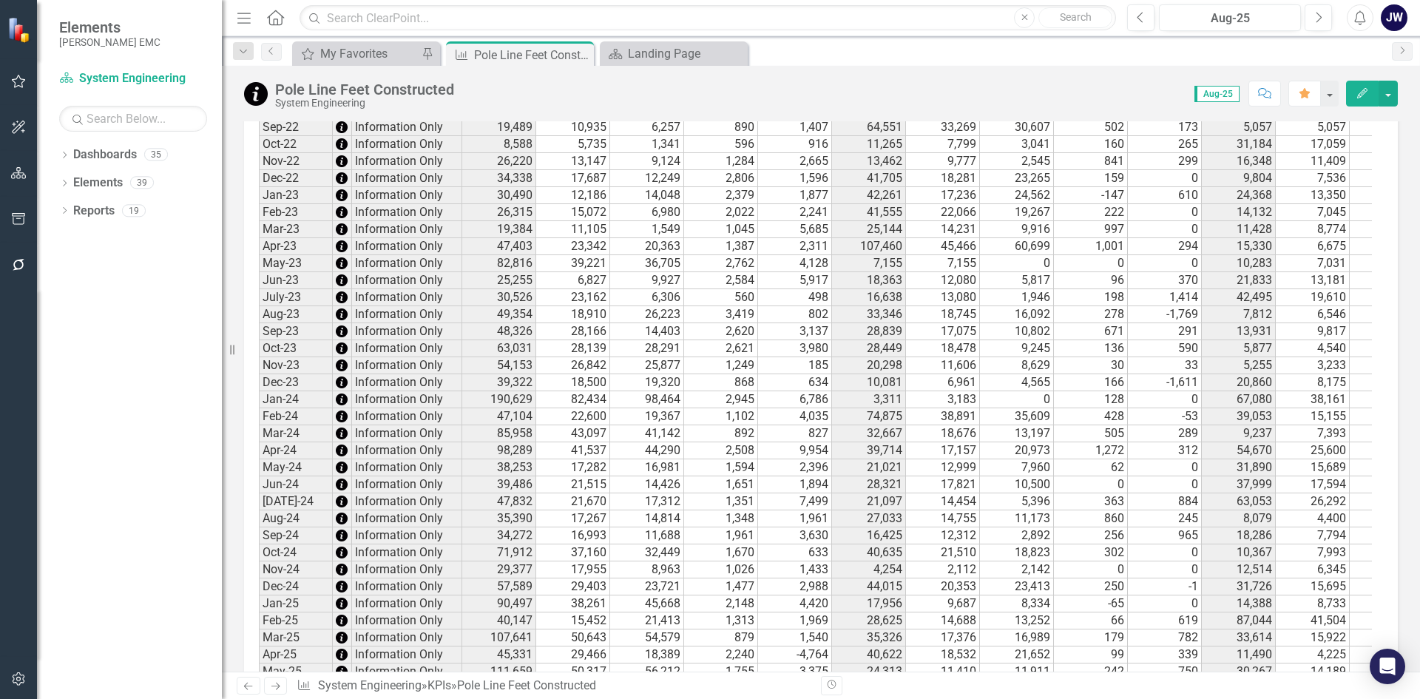
scroll to position [1824, 0]
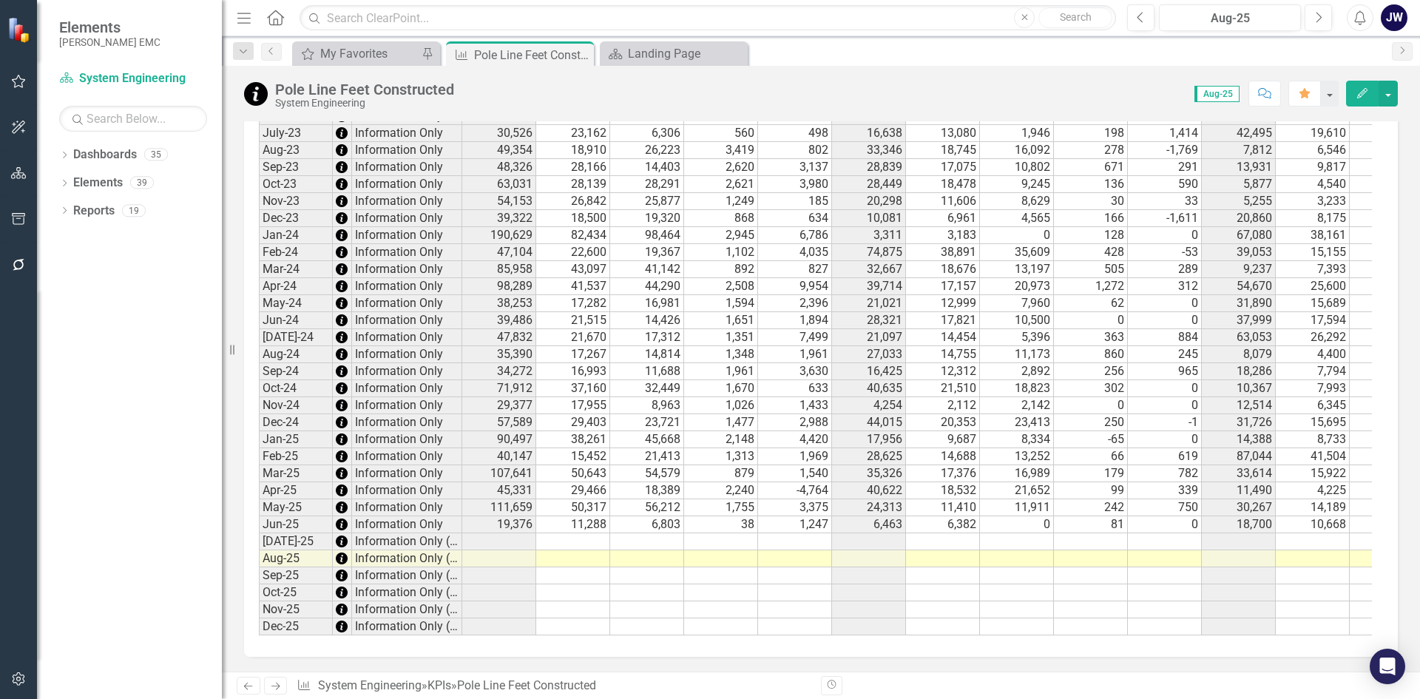
click at [574, 533] on td at bounding box center [573, 541] width 74 height 17
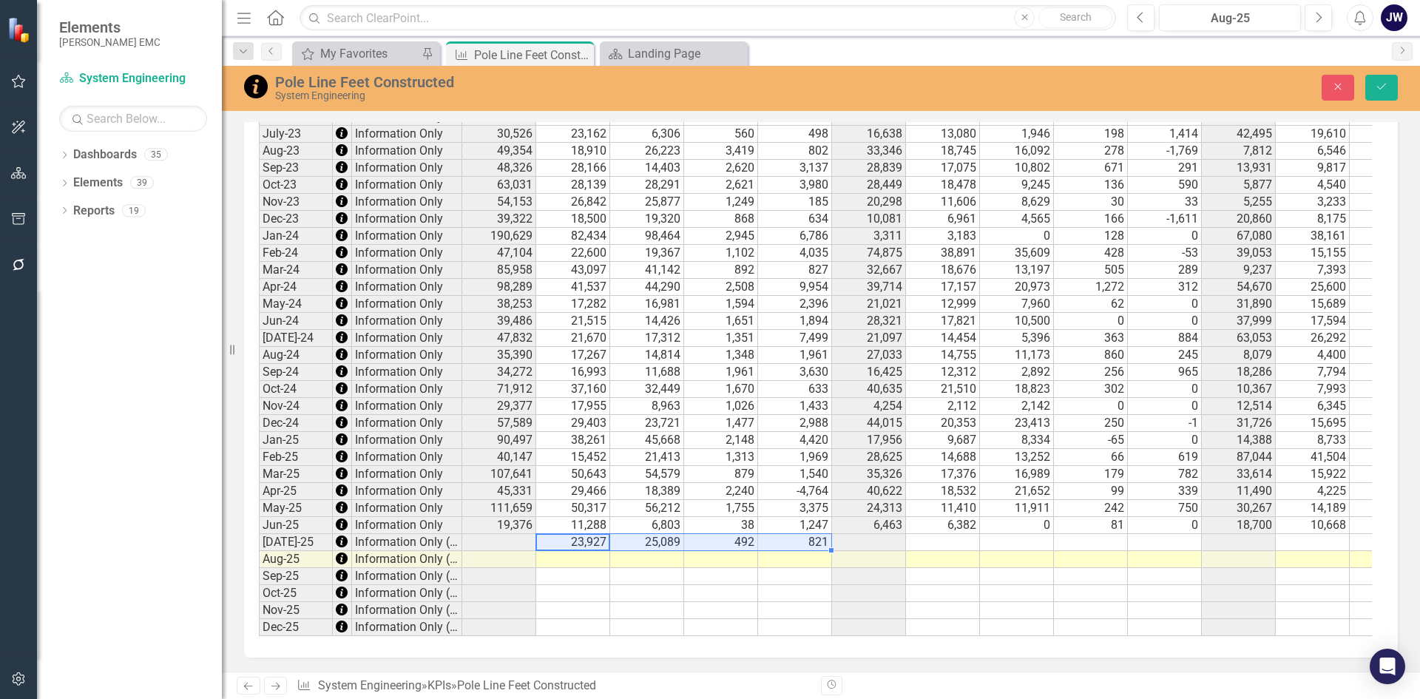
click at [928, 534] on td at bounding box center [943, 542] width 74 height 17
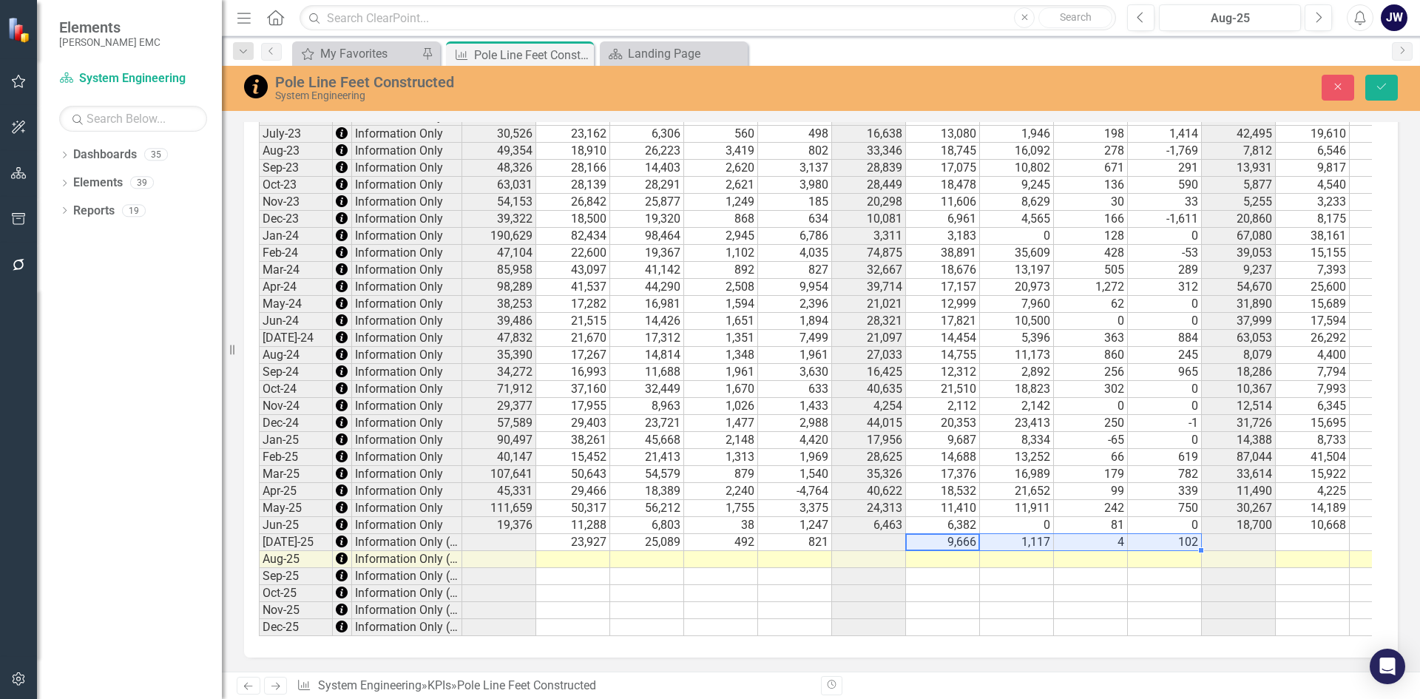
click at [1314, 534] on td at bounding box center [1312, 542] width 74 height 17
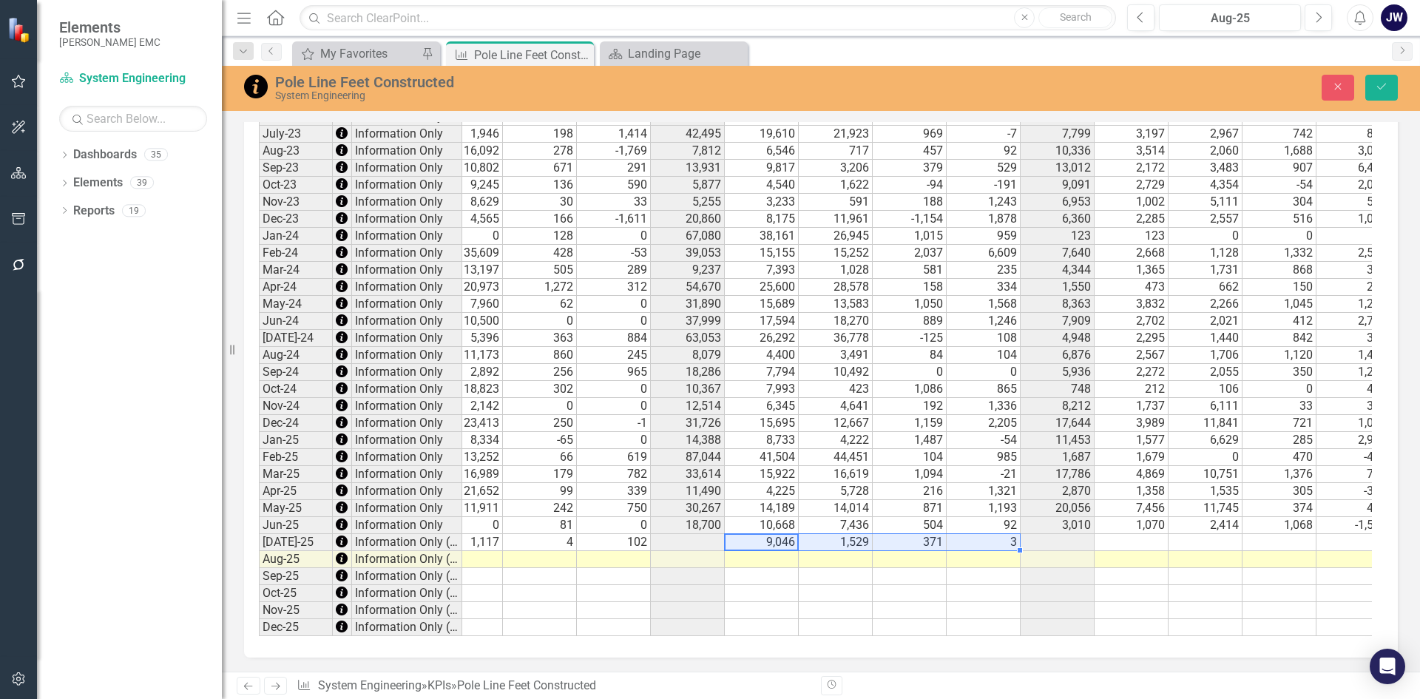
scroll to position [0, 0]
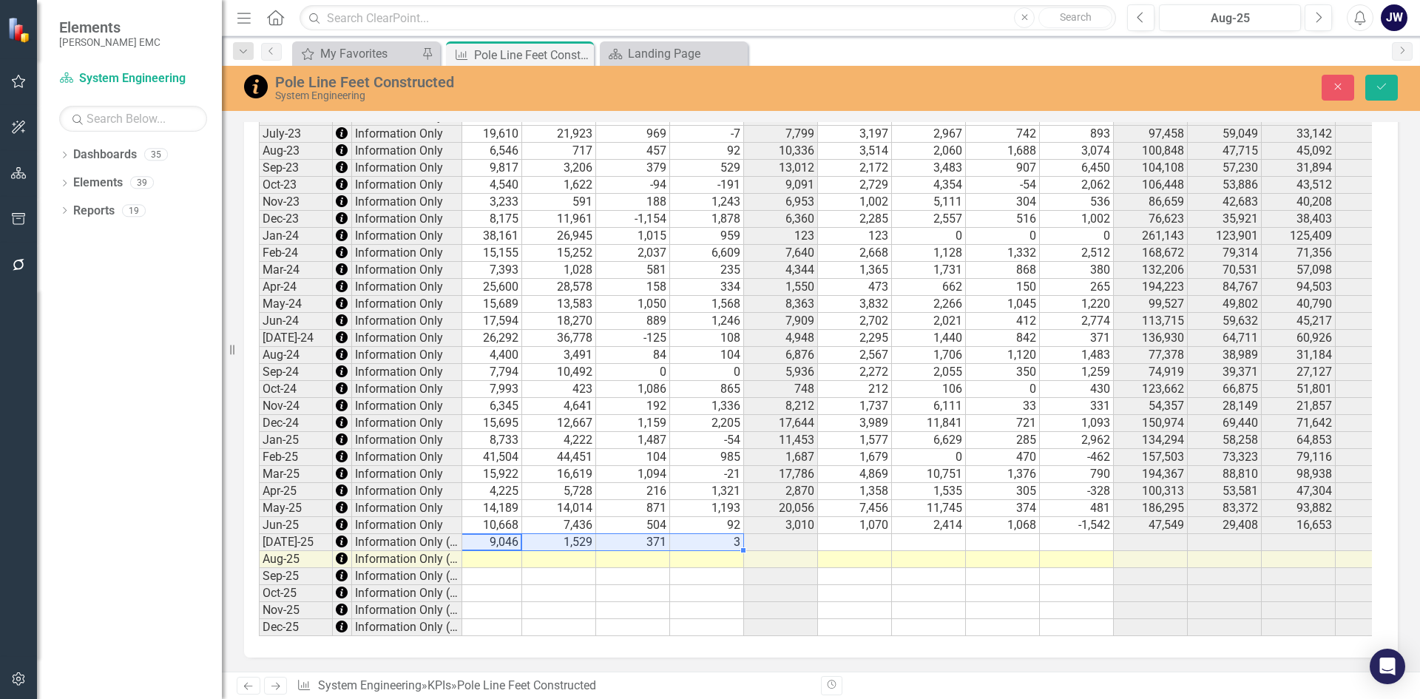
click at [841, 534] on td at bounding box center [855, 542] width 74 height 17
type textarea "1784"
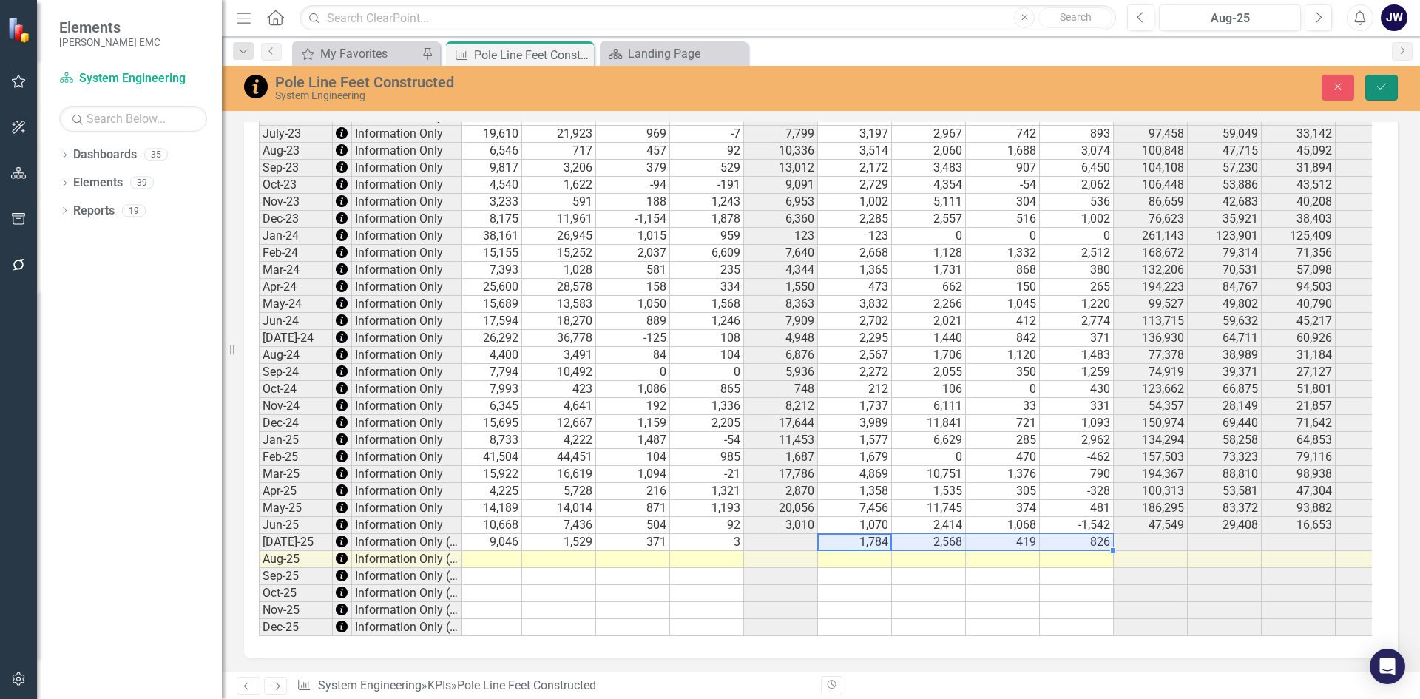
click at [1391, 89] on button "Save" at bounding box center [1381, 88] width 33 height 26
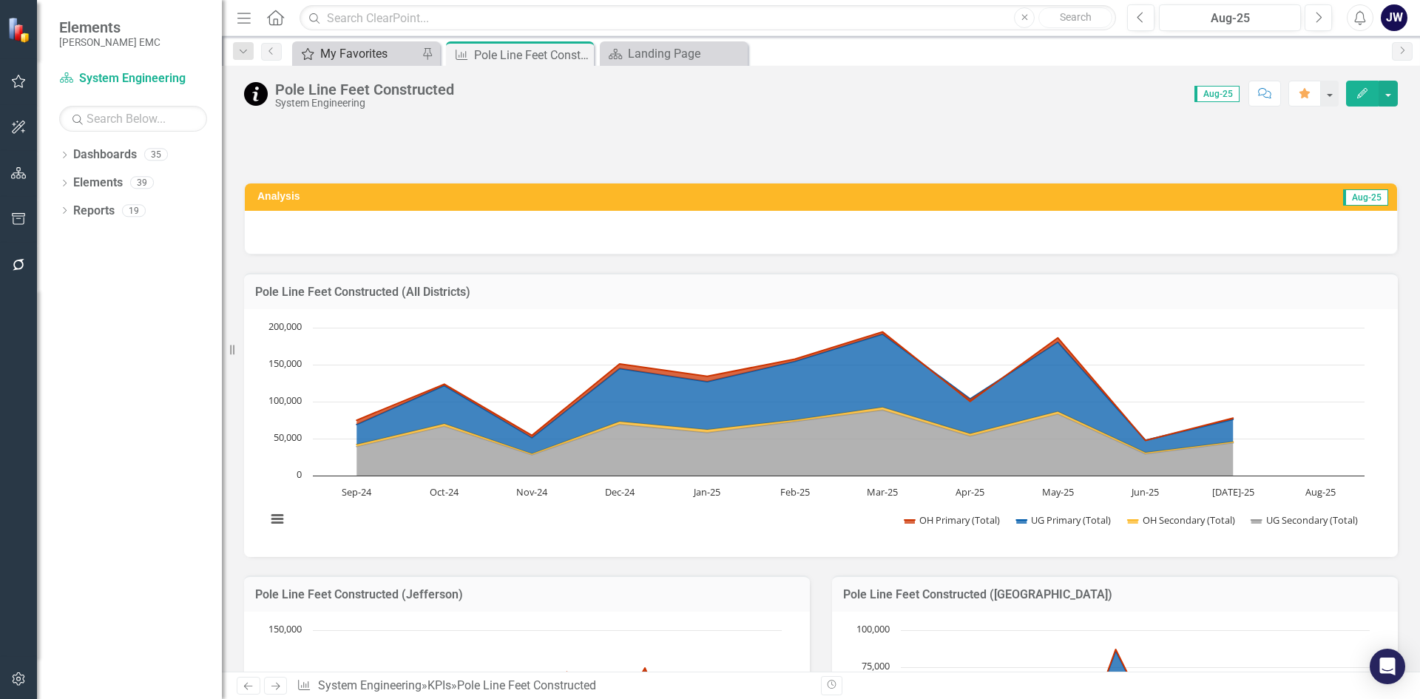
click at [350, 59] on div "My Favorites" at bounding box center [369, 53] width 98 height 18
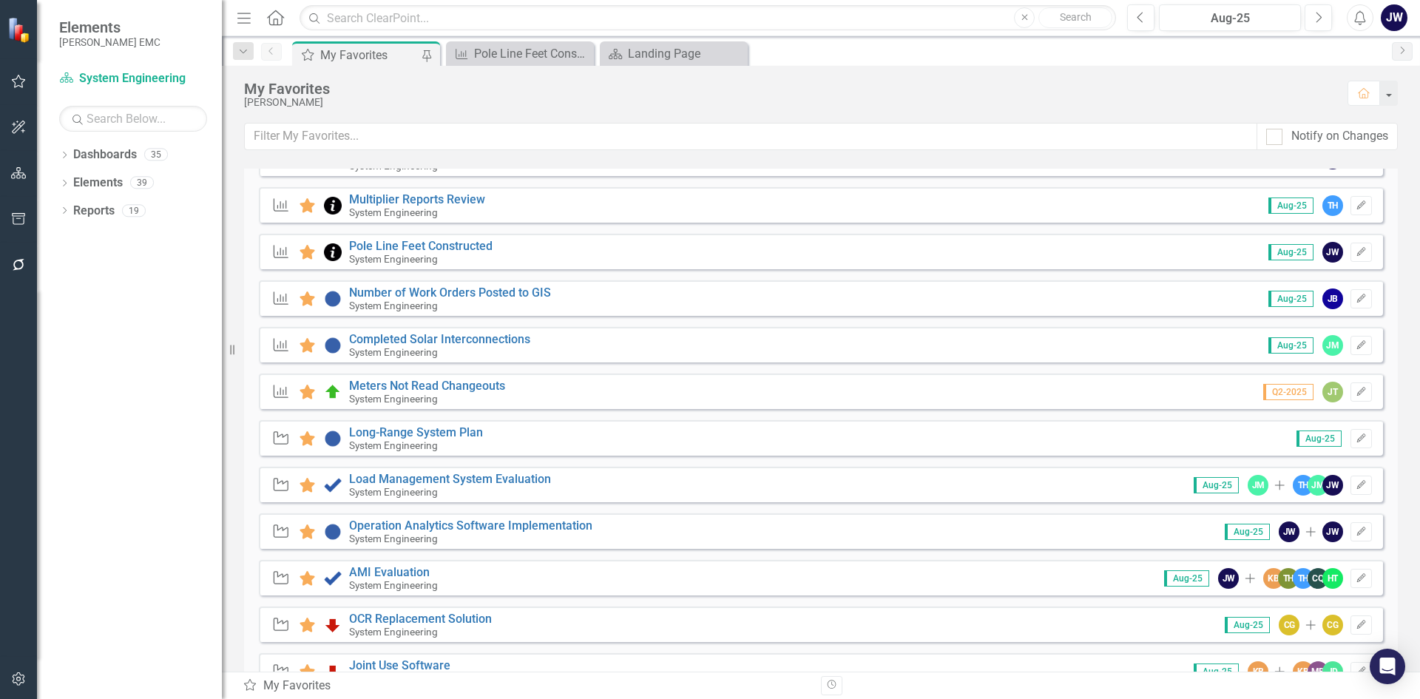
scroll to position [867, 0]
